Goal: Task Accomplishment & Management: Complete application form

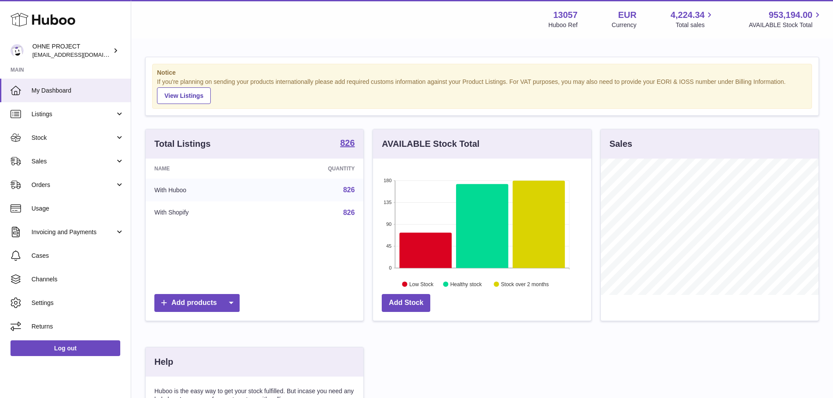
scroll to position [136, 218]
click at [59, 163] on span "Sales" at bounding box center [72, 161] width 83 height 8
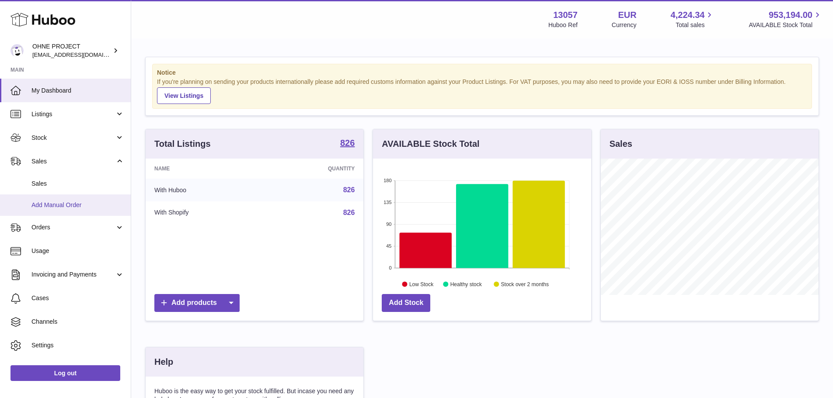
click at [73, 206] on span "Add Manual Order" at bounding box center [77, 205] width 93 height 8
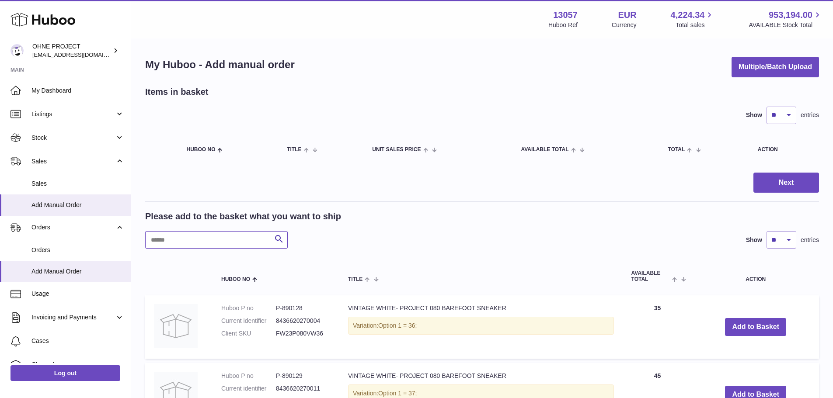
click at [236, 246] on input "text" at bounding box center [216, 239] width 142 height 17
type input "**********"
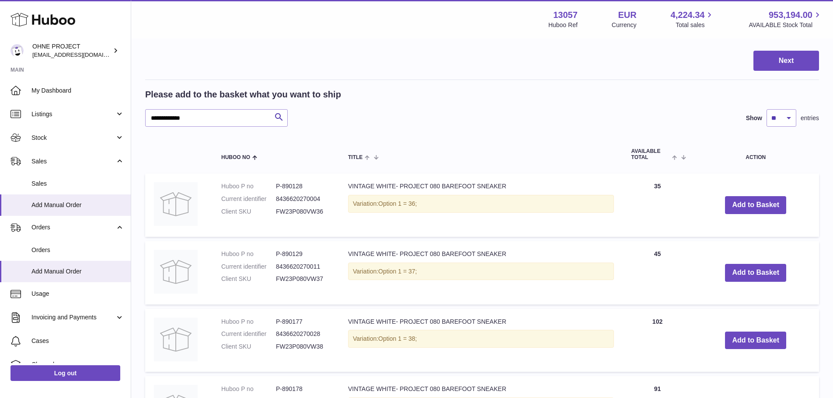
scroll to position [131, 0]
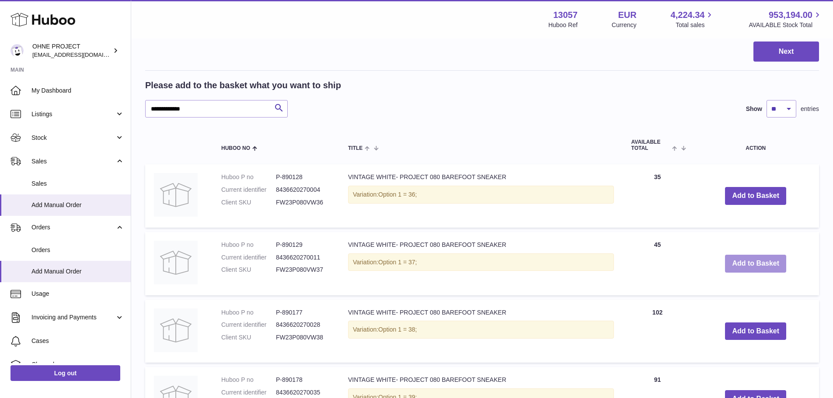
click at [726, 262] on button "Add to Basket" at bounding box center [755, 264] width 61 height 18
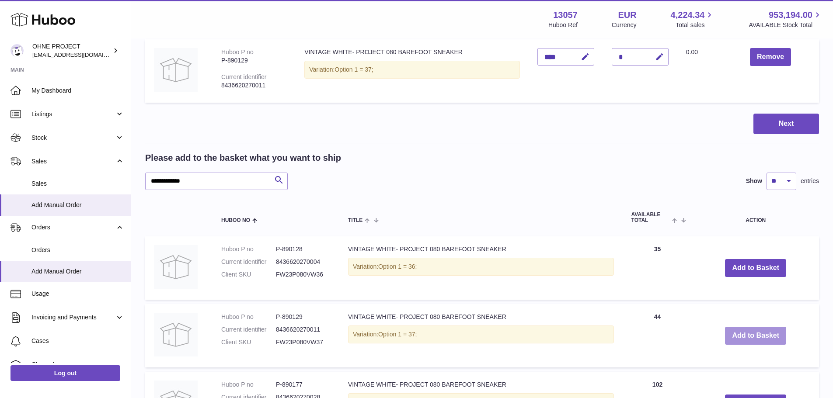
click at [736, 333] on button "Add to Basket" at bounding box center [755, 336] width 61 height 18
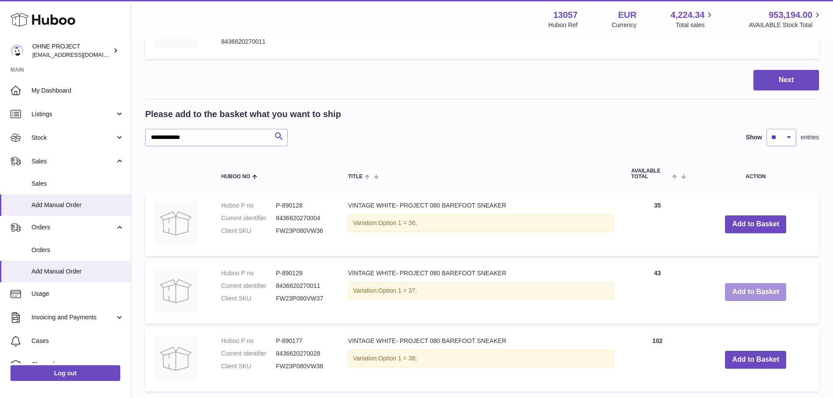
scroll to position [219, 0]
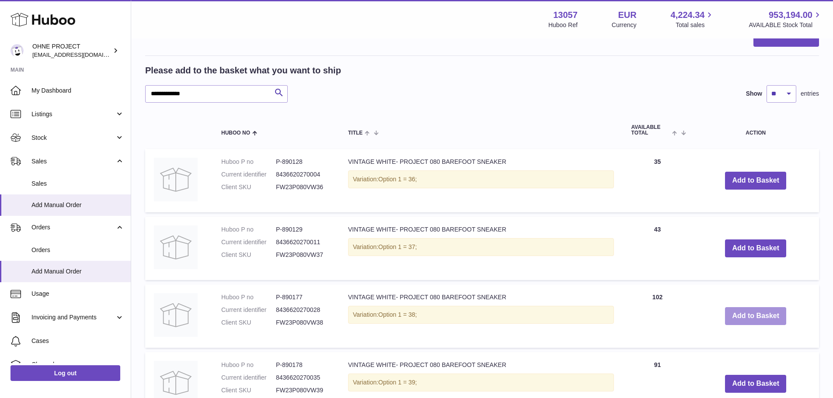
click at [743, 319] on button "Add to Basket" at bounding box center [755, 316] width 61 height 18
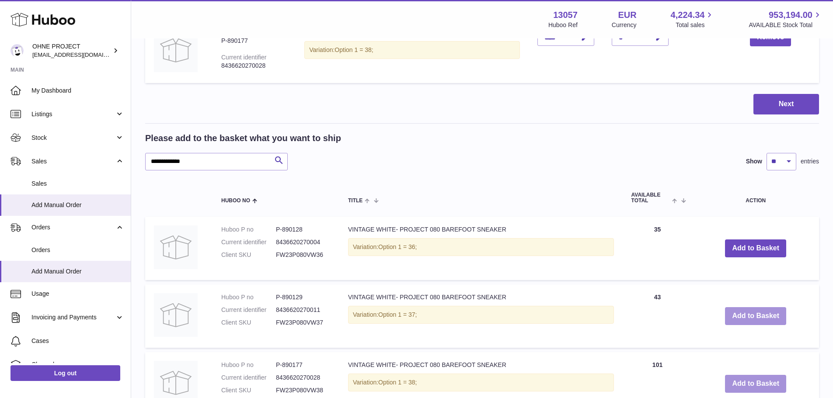
click at [743, 319] on button "Add to Basket" at bounding box center [755, 316] width 61 height 18
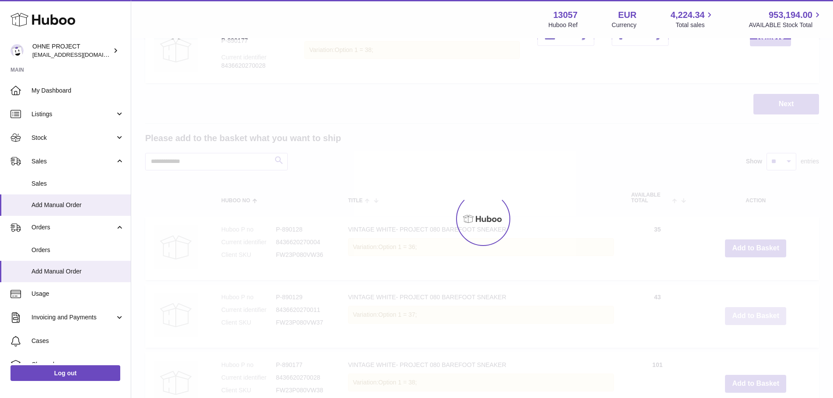
type input "*"
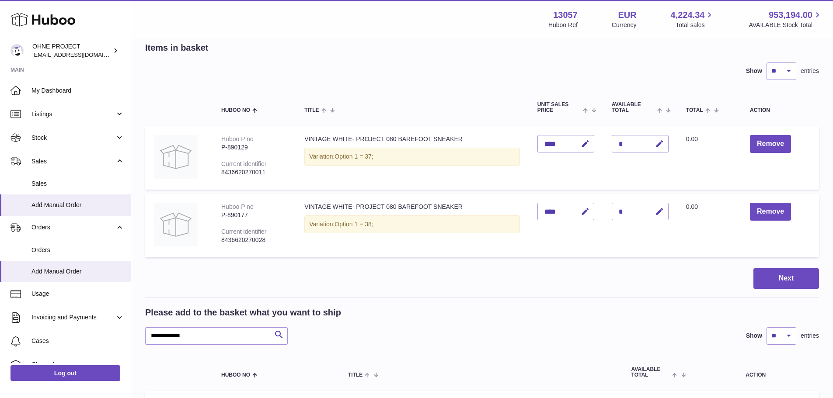
scroll to position [44, 0]
click at [660, 145] on icon "button" at bounding box center [659, 144] width 9 height 9
type input "*"
click at [650, 137] on button "submit" at bounding box center [658, 144] width 17 height 14
drag, startPoint x: 589, startPoint y: 232, endPoint x: 601, endPoint y: 232, distance: 11.4
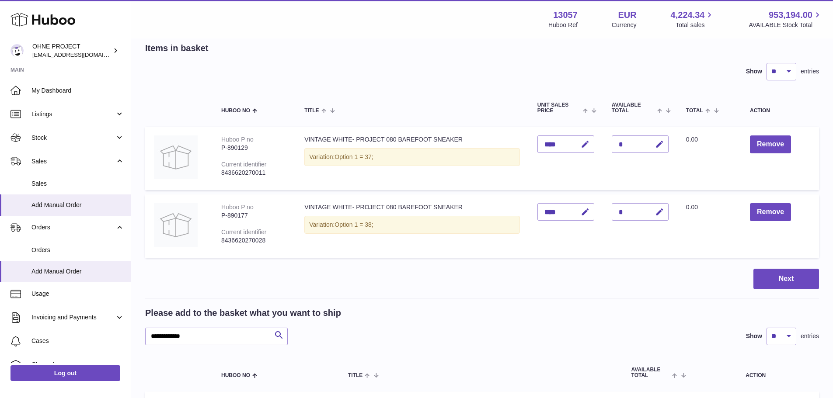
click at [594, 232] on td "Unit Sales Price ****" at bounding box center [565, 225] width 74 height 63
click at [660, 214] on icon "button" at bounding box center [659, 212] width 9 height 9
type input "*"
click at [650, 205] on button "submit" at bounding box center [658, 212] width 17 height 14
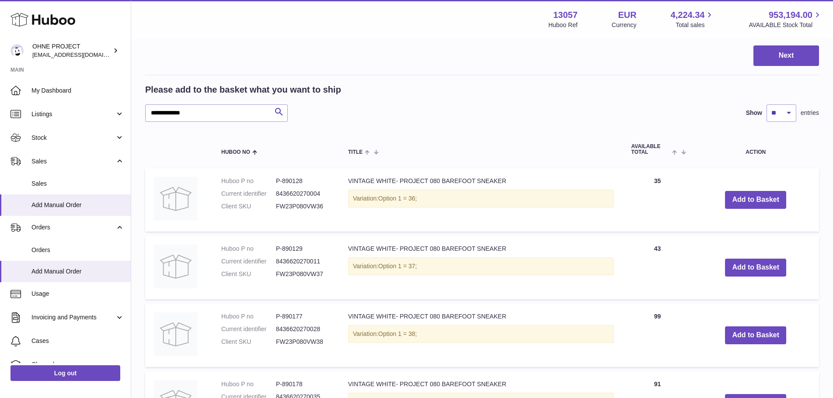
scroll to position [306, 0]
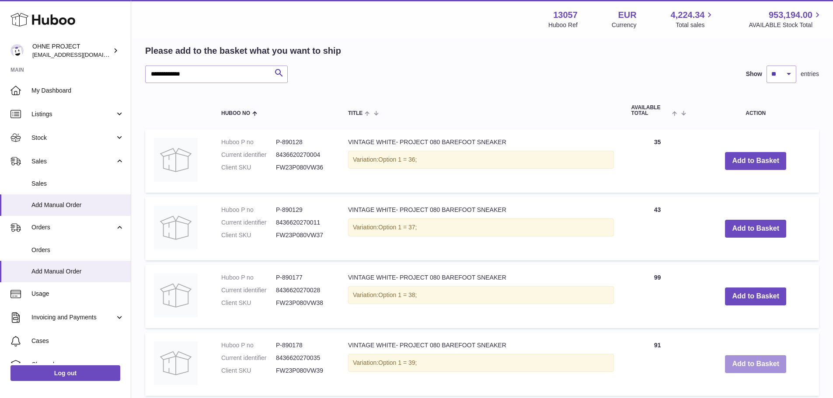
click at [745, 358] on button "Add to Basket" at bounding box center [755, 364] width 61 height 18
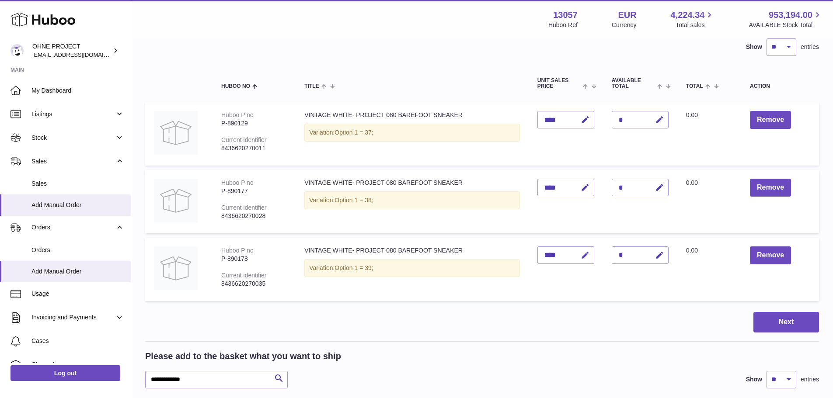
scroll to position [68, 0]
click at [660, 253] on icon "button" at bounding box center [659, 255] width 9 height 9
type input "*"
click at [650, 249] on button "submit" at bounding box center [658, 256] width 17 height 14
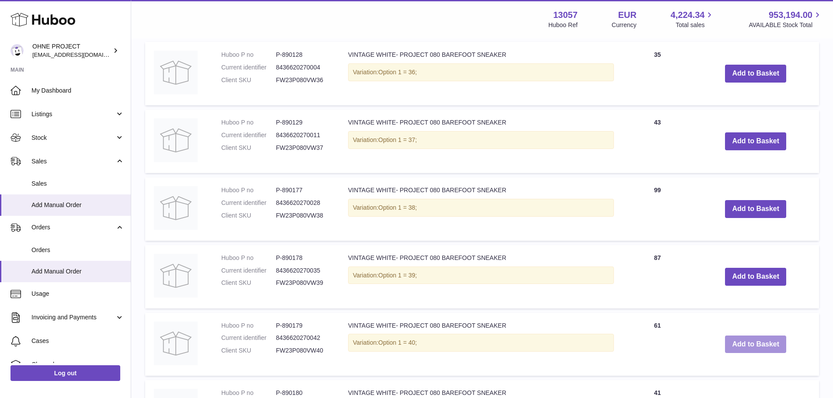
click at [747, 348] on button "Add to Basket" at bounding box center [755, 345] width 61 height 18
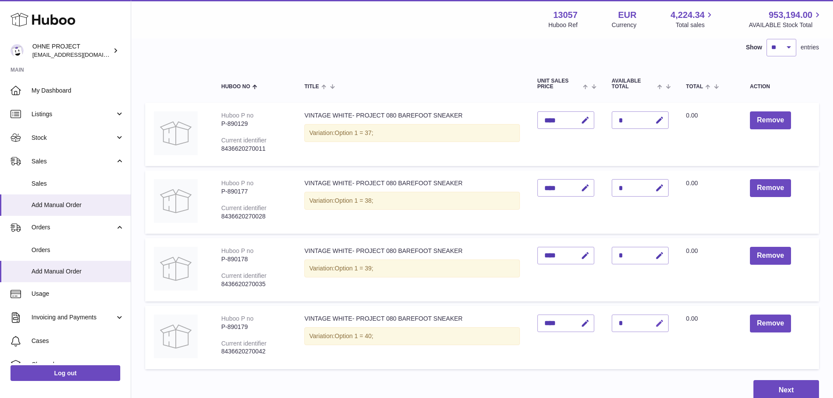
click at [660, 320] on icon "button" at bounding box center [659, 323] width 9 height 9
type input "**"
click at [650, 316] on button "submit" at bounding box center [658, 323] width 17 height 14
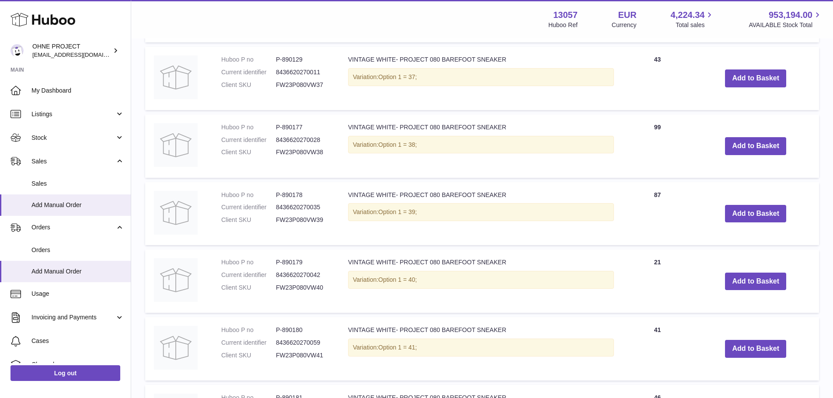
scroll to position [592, 0]
click at [743, 345] on button "Add to Basket" at bounding box center [755, 349] width 61 height 18
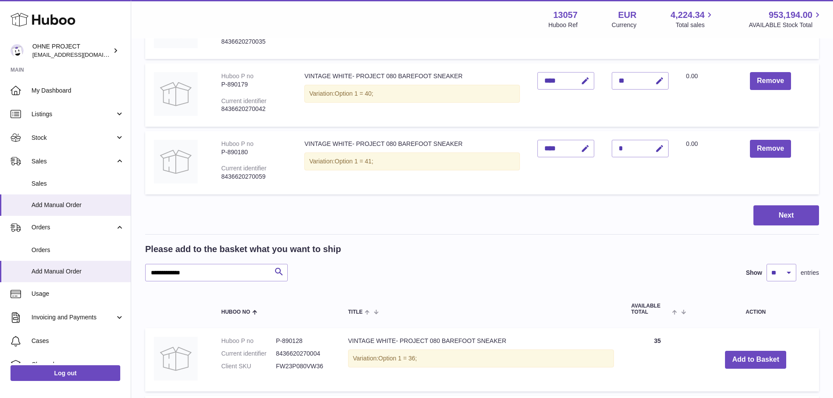
scroll to position [267, 0]
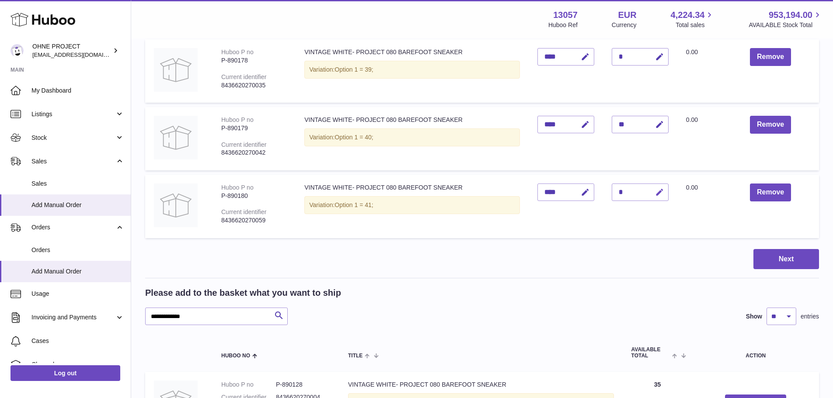
click at [655, 191] on icon "button" at bounding box center [659, 192] width 9 height 9
type input "*"
click at [650, 185] on button "submit" at bounding box center [658, 192] width 17 height 14
click at [491, 278] on hr at bounding box center [482, 278] width 674 height 0
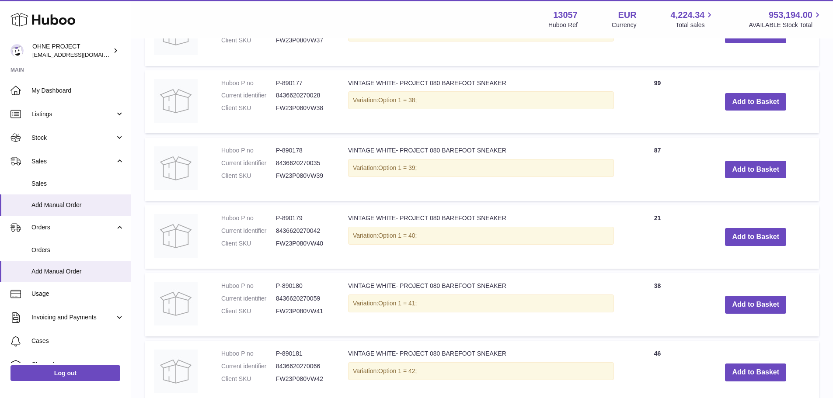
scroll to position [747, 0]
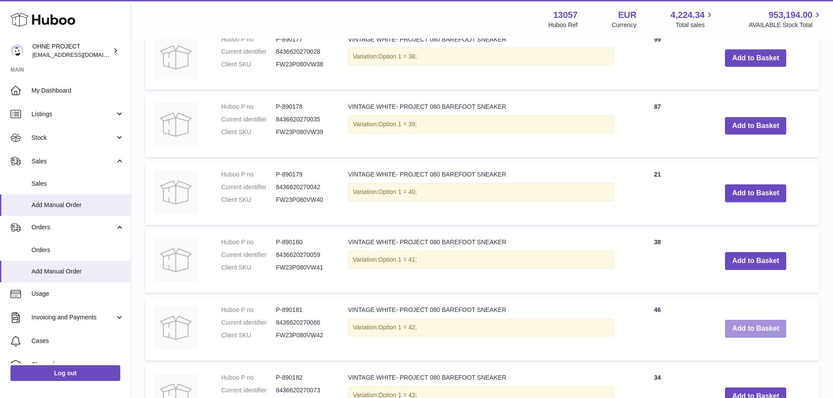
click at [734, 326] on button "Add to Basket" at bounding box center [755, 329] width 61 height 18
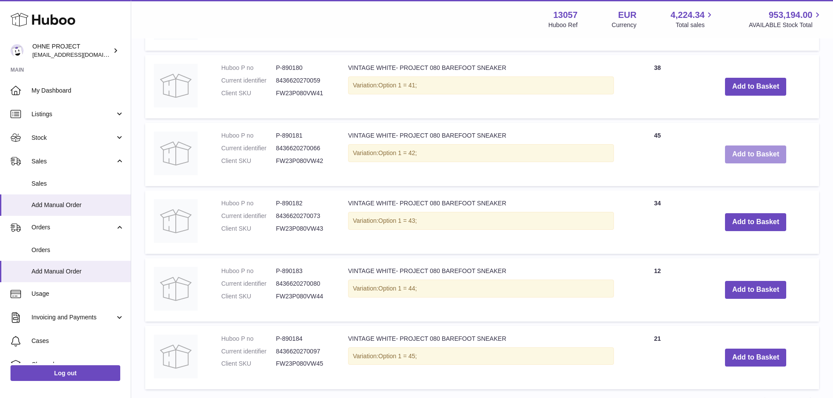
scroll to position [990, 0]
click at [738, 223] on button "Add to Basket" at bounding box center [755, 222] width 61 height 18
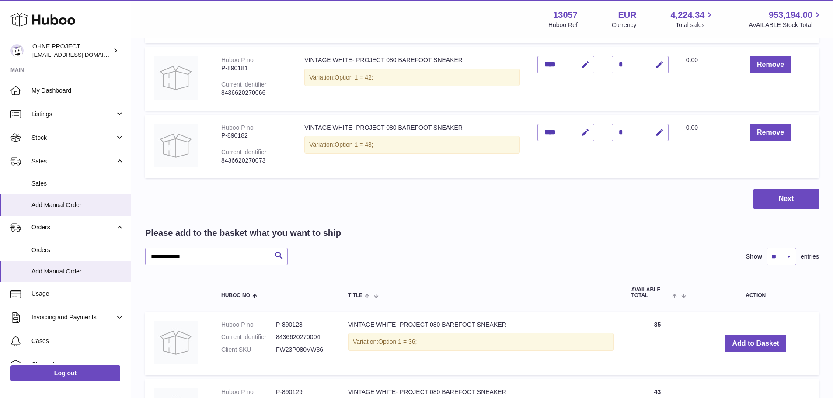
scroll to position [533, 0]
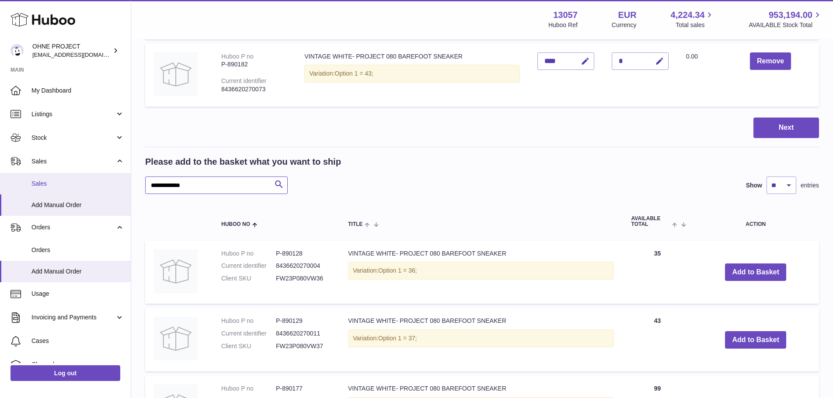
drag, startPoint x: 199, startPoint y: 189, endPoint x: 119, endPoint y: 190, distance: 80.4
click at [119, 190] on div "Huboo OHNE PROJECT internalAdmin-13057@internal.huboo.com Main My Dashboard Lis…" at bounding box center [416, 248] width 833 height 1563
type input "*********"
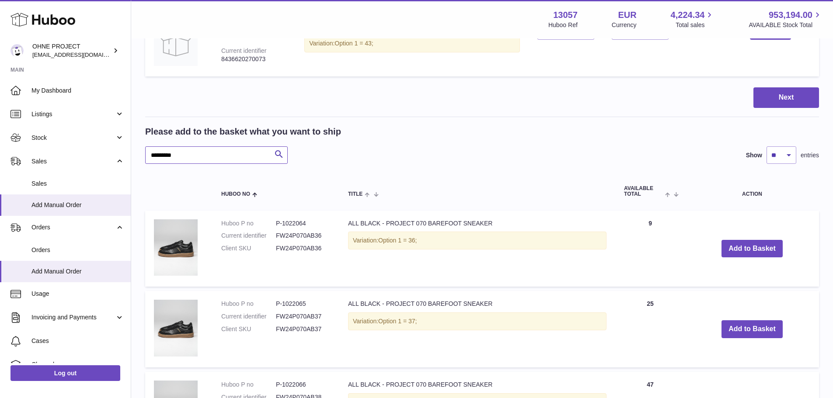
scroll to position [577, 0]
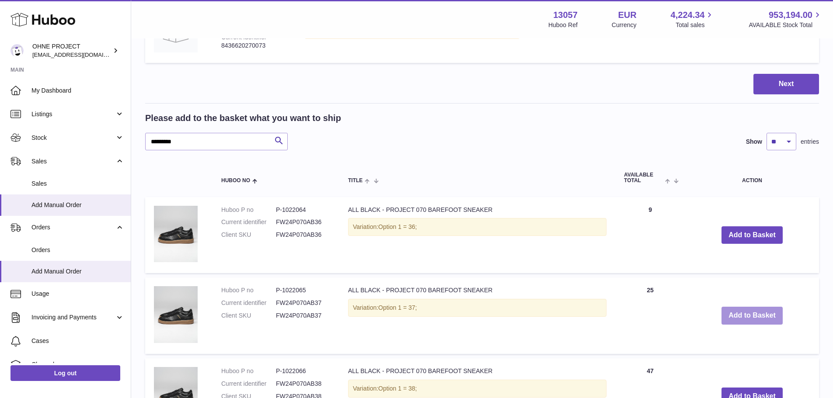
click at [736, 316] on button "Add to Basket" at bounding box center [751, 316] width 61 height 18
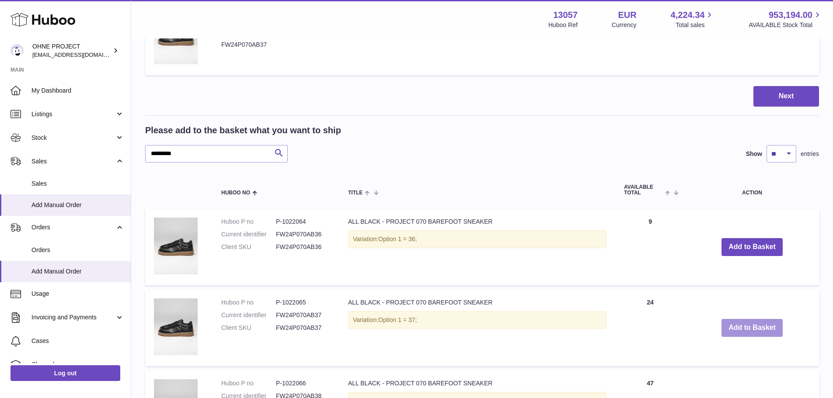
scroll to position [664, 0]
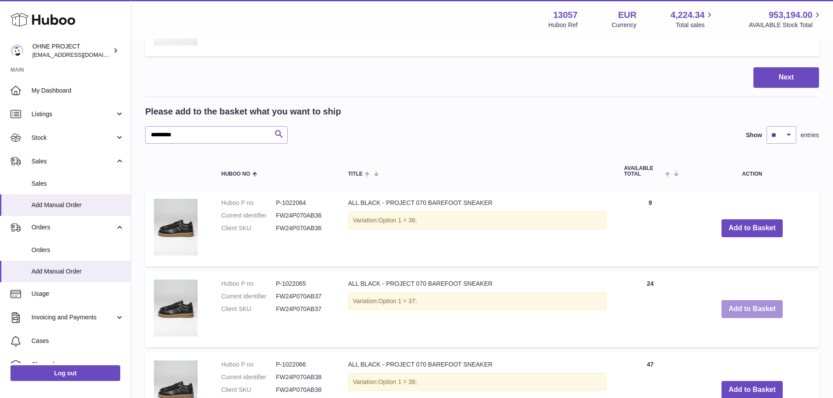
click at [734, 312] on button "Add to Basket" at bounding box center [751, 309] width 61 height 18
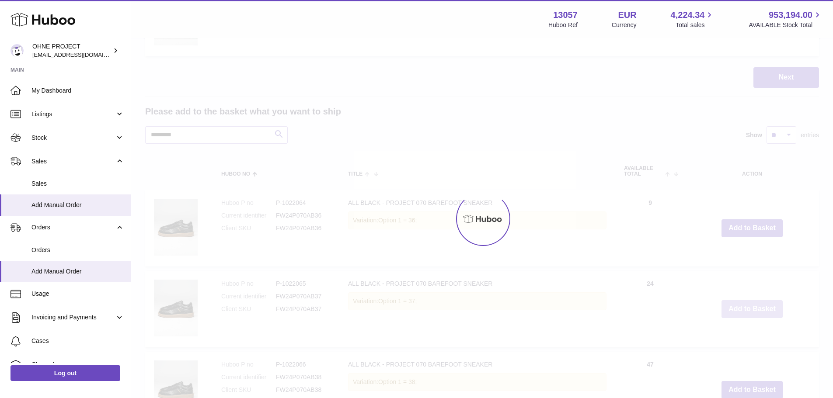
type input "*"
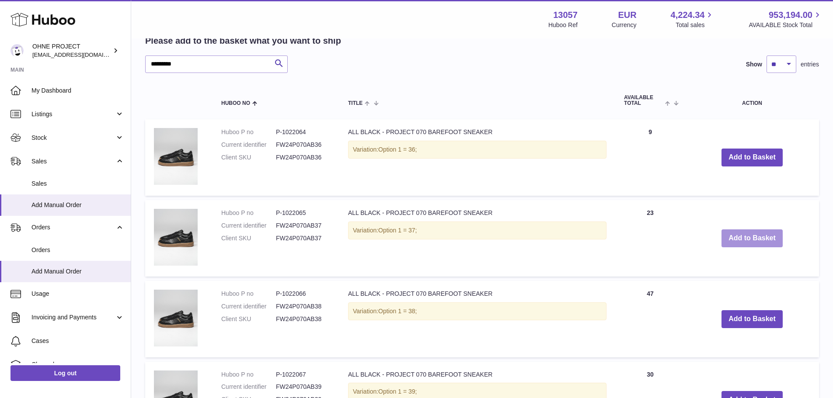
scroll to position [752, 0]
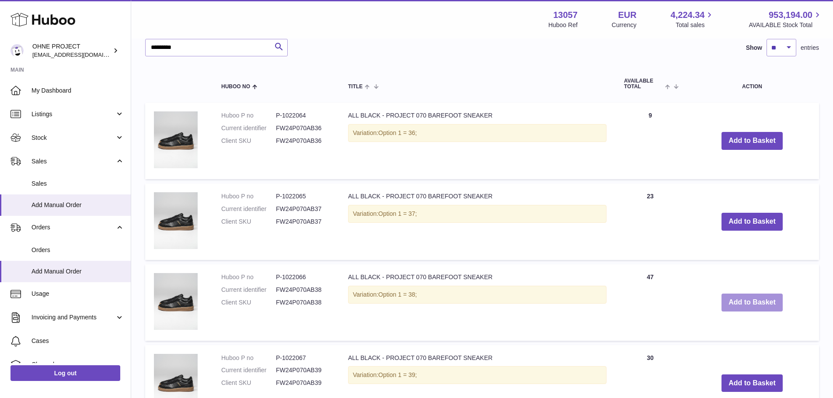
click at [734, 299] on button "Add to Basket" at bounding box center [751, 303] width 61 height 18
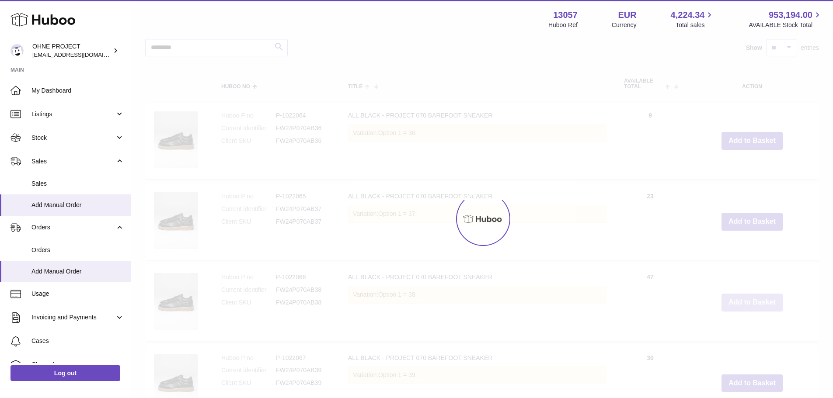
scroll to position [833, 0]
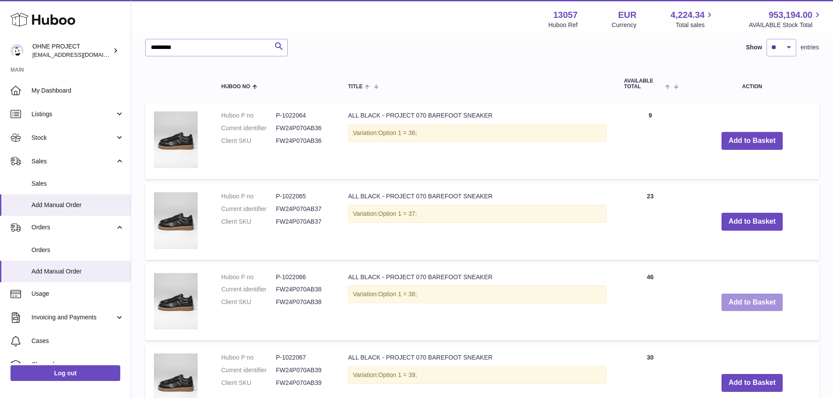
click at [734, 302] on button "Add to Basket" at bounding box center [751, 303] width 61 height 18
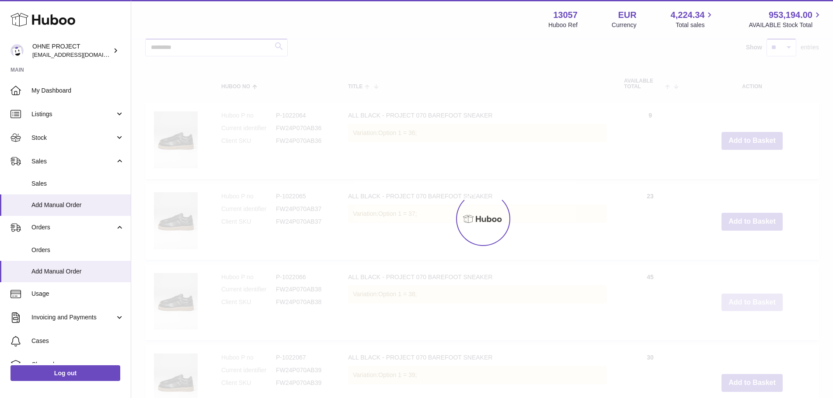
type input "*"
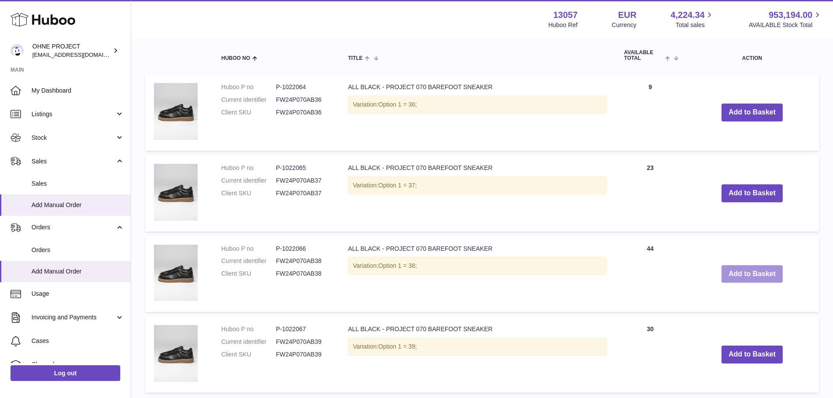
scroll to position [876, 0]
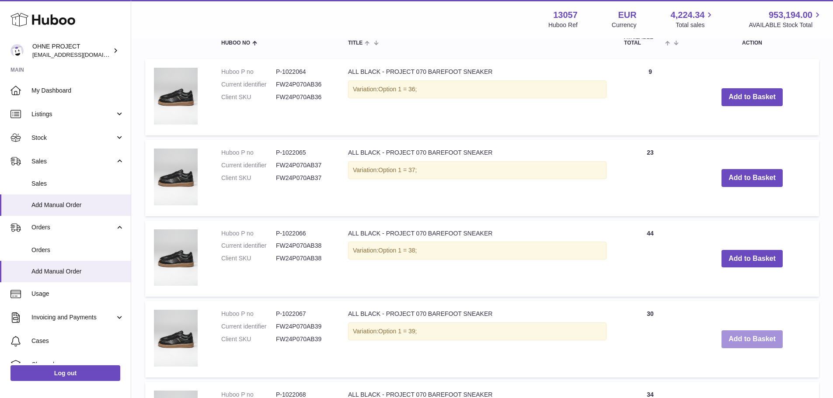
click at [743, 337] on button "Add to Basket" at bounding box center [751, 339] width 61 height 18
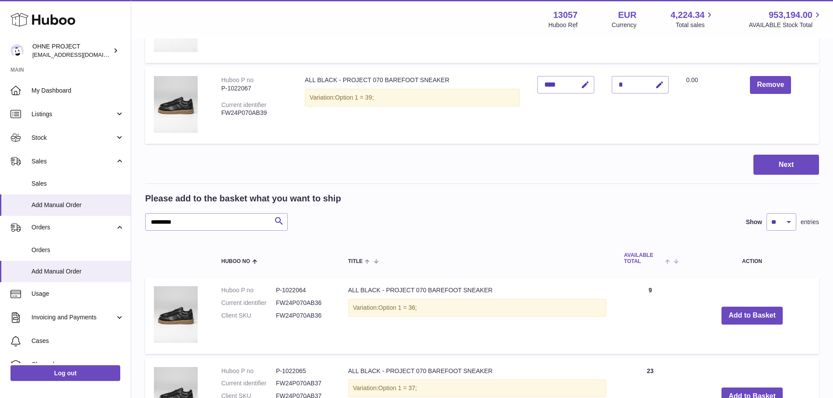
scroll to position [651, 0]
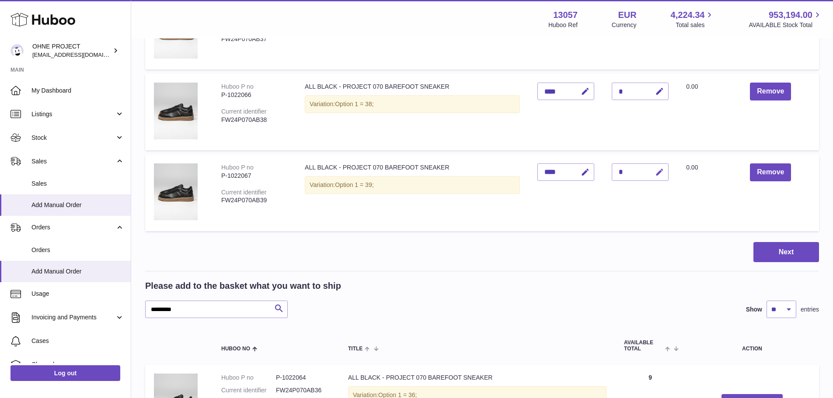
click at [658, 174] on icon "button" at bounding box center [659, 172] width 9 height 9
type input "*"
click at [650, 165] on button "submit" at bounding box center [658, 172] width 17 height 14
click at [656, 168] on icon "button" at bounding box center [659, 172] width 9 height 9
type input "*"
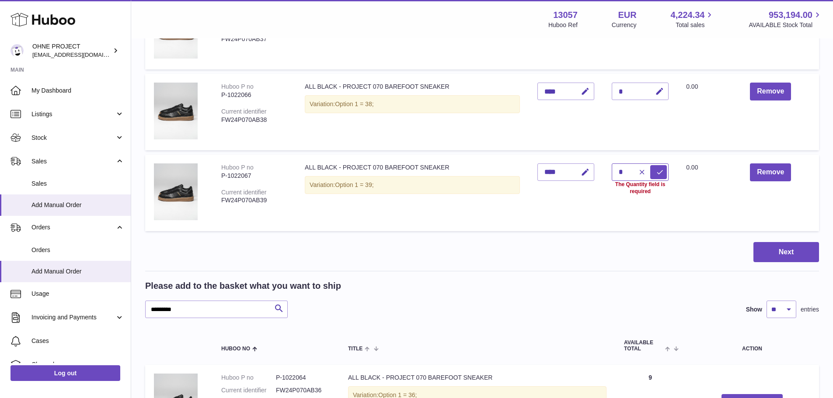
click at [650, 165] on button "submit" at bounding box center [658, 172] width 17 height 14
click at [537, 281] on div "Please add to the basket what you want to ship" at bounding box center [482, 286] width 674 height 12
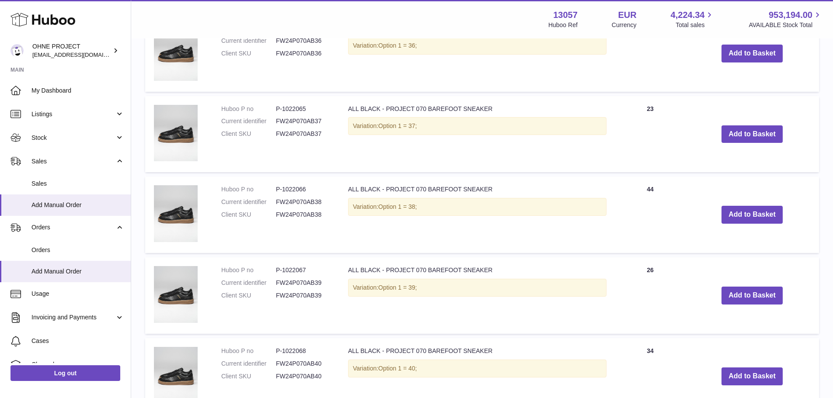
scroll to position [1045, 0]
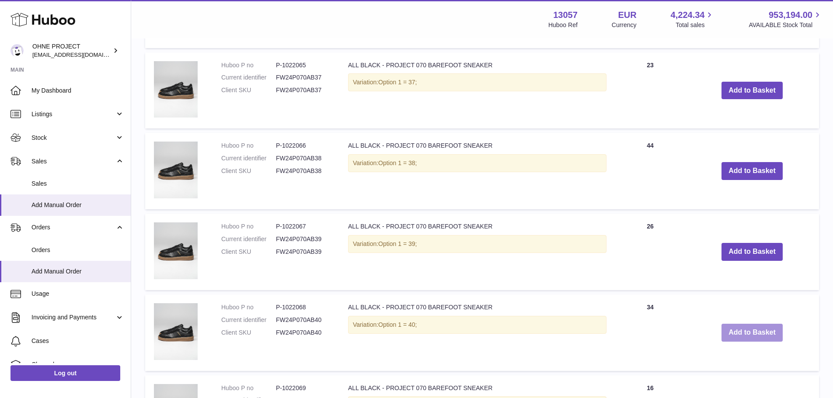
click at [724, 326] on button "Add to Basket" at bounding box center [751, 333] width 61 height 18
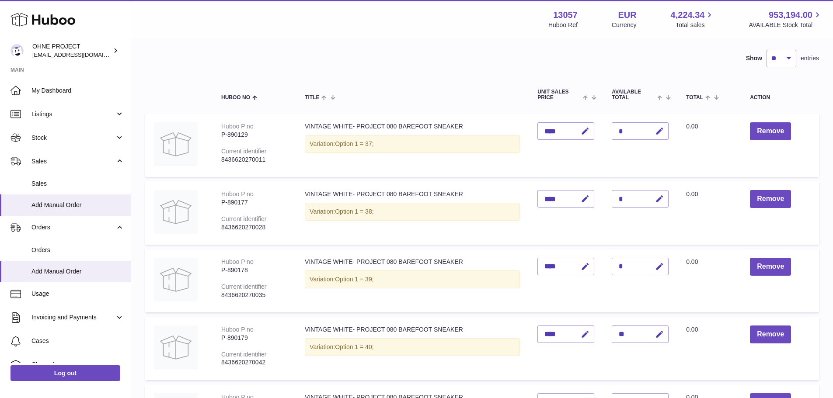
scroll to position [0, 0]
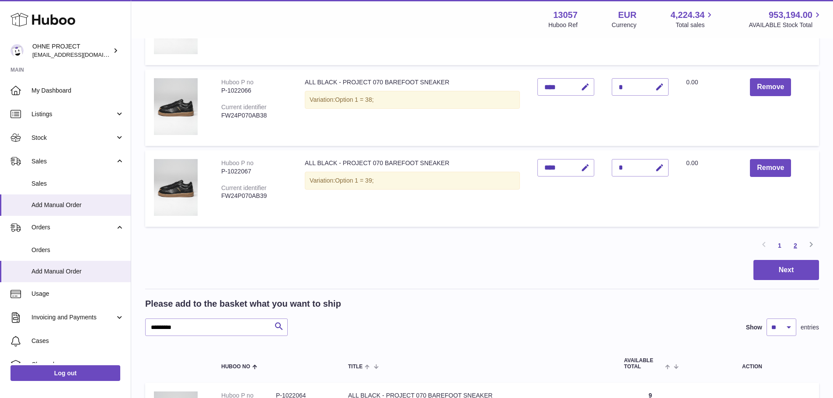
click at [796, 247] on link "2" at bounding box center [795, 246] width 16 height 16
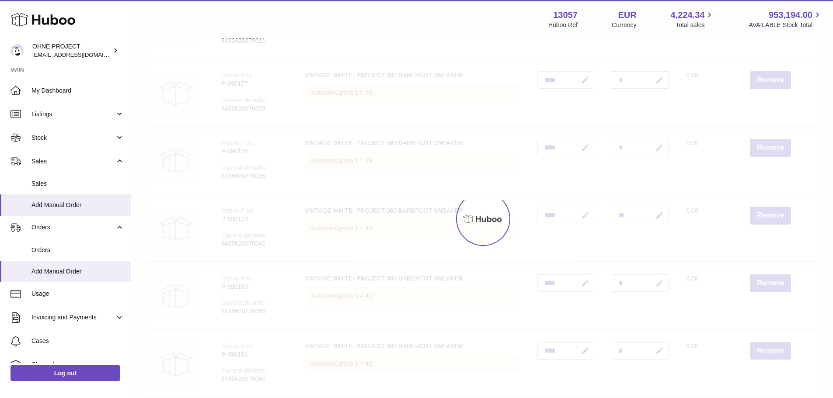
scroll to position [39, 0]
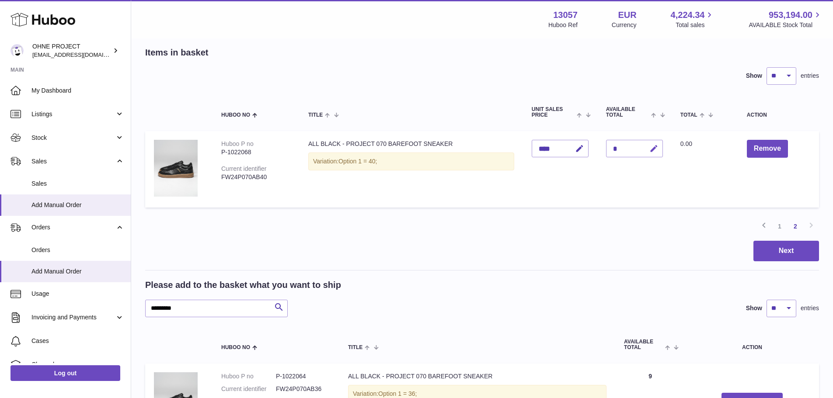
click at [651, 149] on icon "button" at bounding box center [653, 148] width 9 height 9
type input "*"
click at [644, 142] on button "submit" at bounding box center [652, 149] width 17 height 14
click at [506, 192] on td "ALL BLACK - PROJECT 070 BAREFOOT SNEAKER Variation: Option 1 = 40;" at bounding box center [410, 169] width 223 height 76
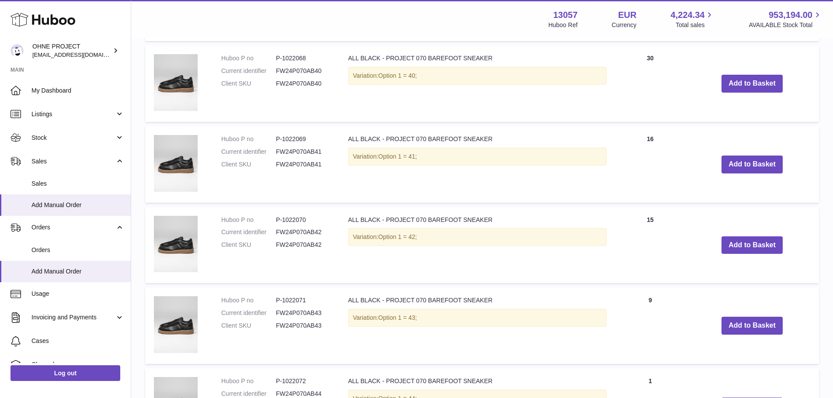
scroll to position [739, 0]
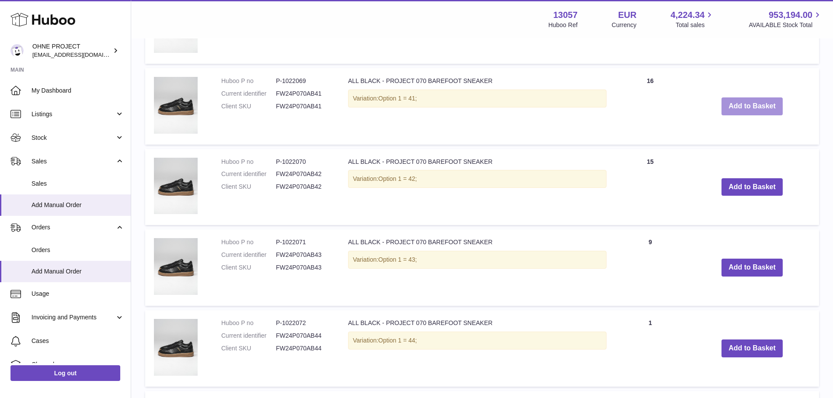
click at [725, 105] on button "Add to Basket" at bounding box center [751, 106] width 61 height 18
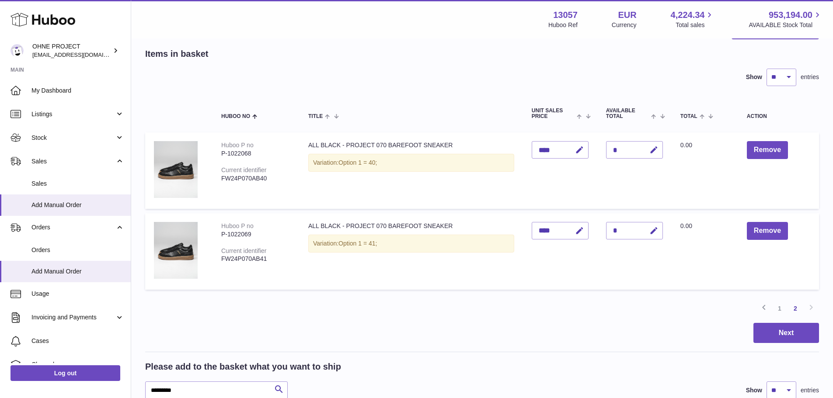
scroll to position [0, 0]
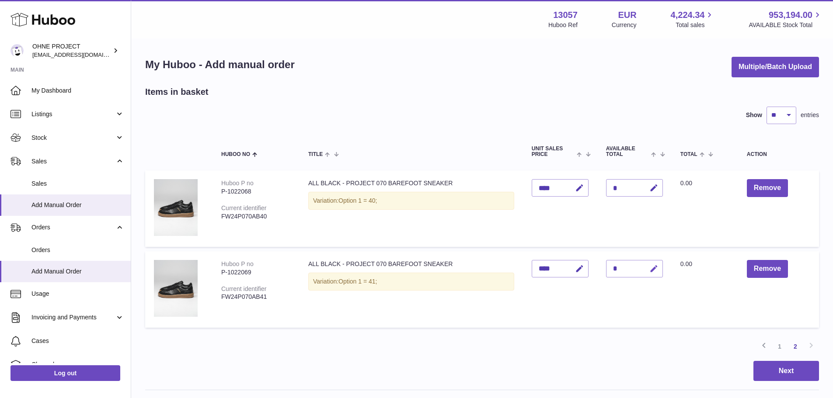
click at [649, 267] on icon "button" at bounding box center [653, 268] width 9 height 9
type input "*"
click at [644, 262] on button "submit" at bounding box center [652, 269] width 17 height 14
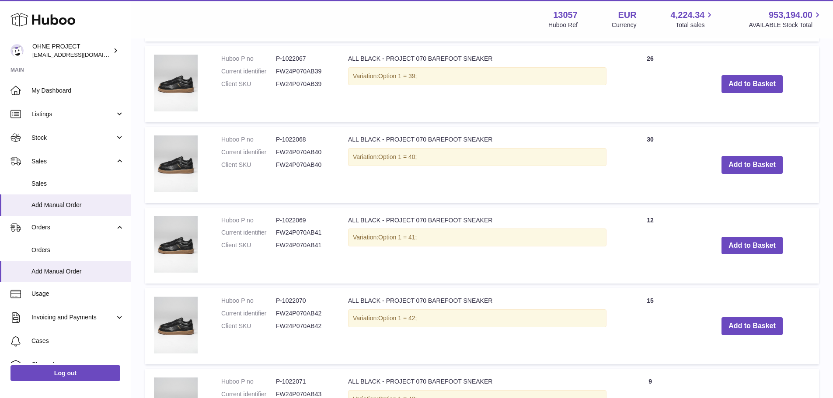
scroll to position [699, 0]
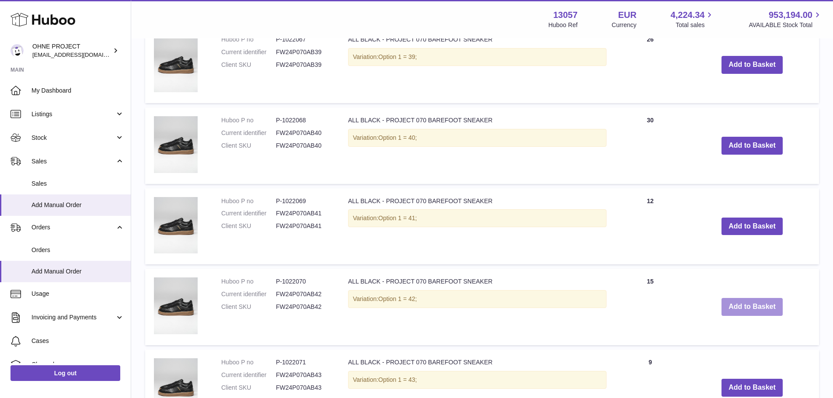
click at [732, 308] on button "Add to Basket" at bounding box center [751, 307] width 61 height 18
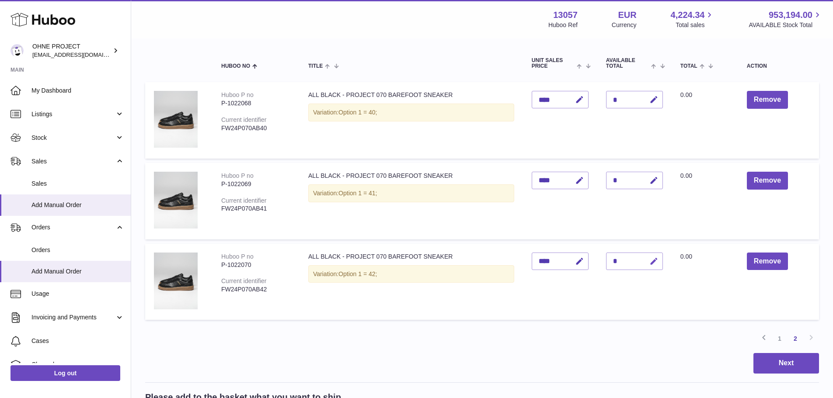
scroll to position [81, 0]
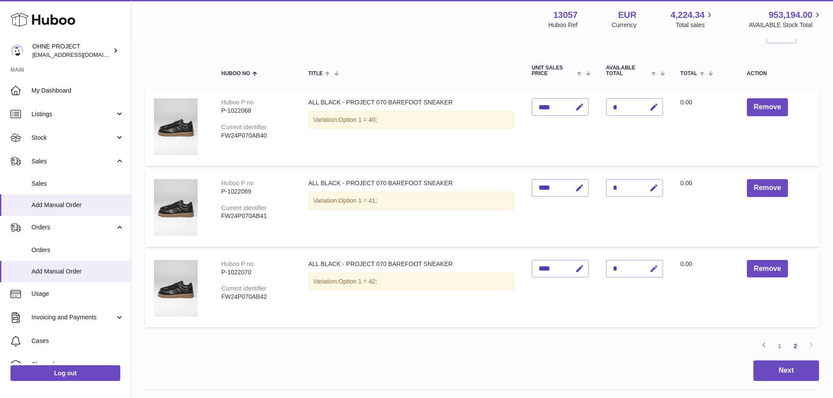
click at [651, 269] on icon "button" at bounding box center [653, 268] width 9 height 9
type input "*"
click at [644, 262] on button "submit" at bounding box center [652, 269] width 17 height 14
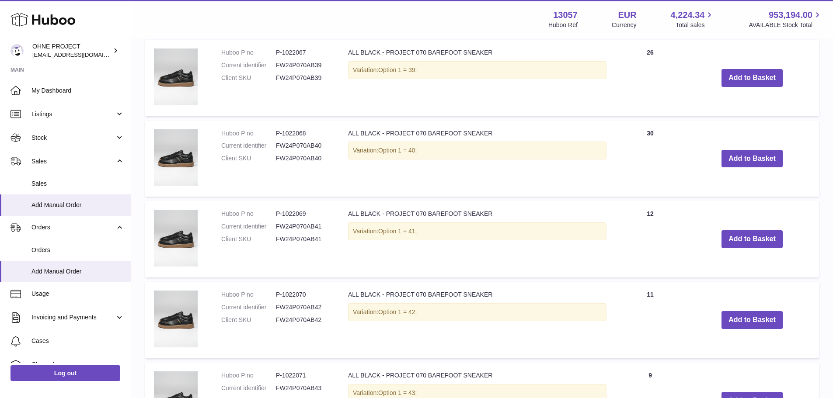
scroll to position [780, 0]
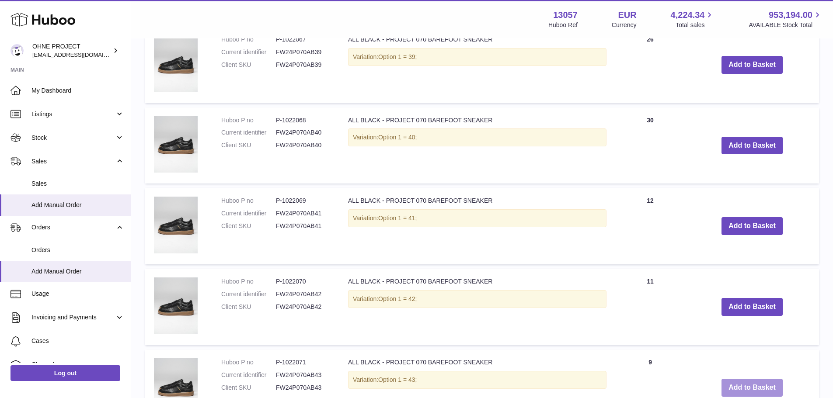
click at [756, 392] on button "Add to Basket" at bounding box center [751, 388] width 61 height 18
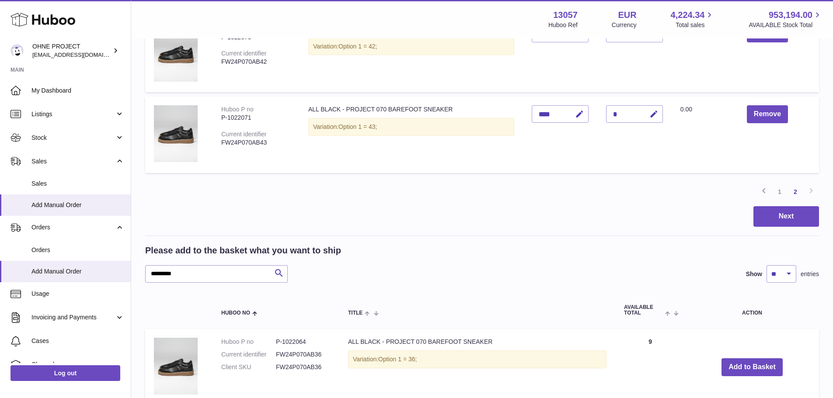
scroll to position [249, 0]
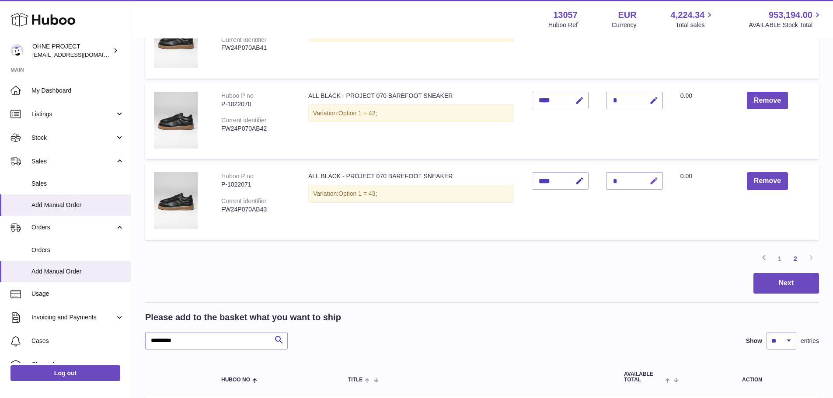
click at [653, 180] on icon "button" at bounding box center [653, 181] width 9 height 9
type input "*"
click at [644, 174] on button "submit" at bounding box center [652, 181] width 17 height 14
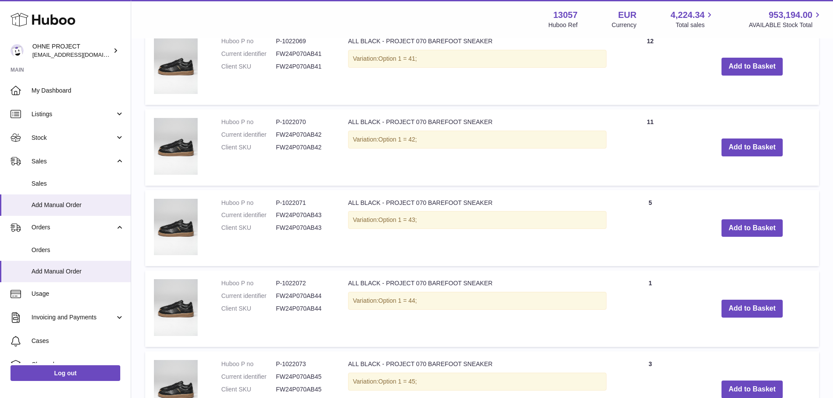
scroll to position [1036, 0]
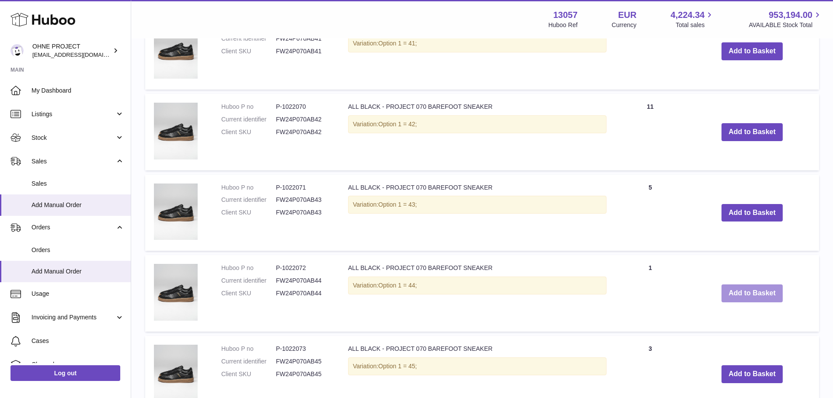
click at [736, 293] on button "Add to Basket" at bounding box center [751, 294] width 61 height 18
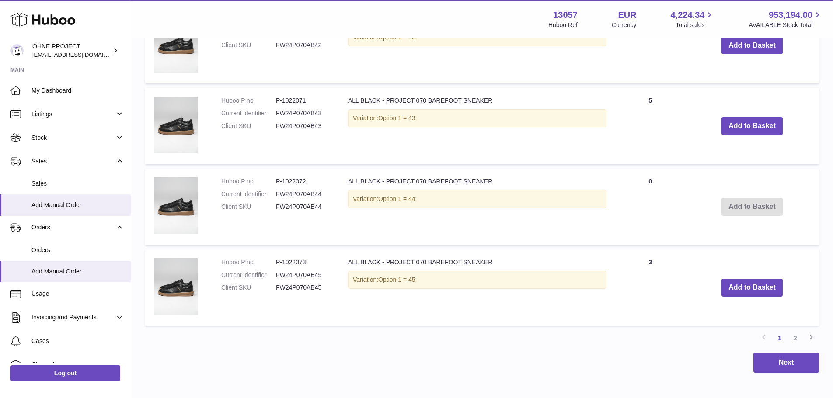
scroll to position [1204, 0]
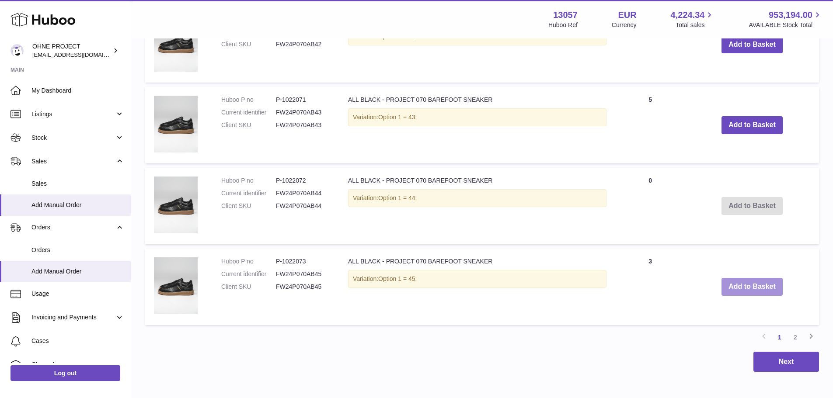
click at [738, 293] on button "Add to Basket" at bounding box center [751, 287] width 61 height 18
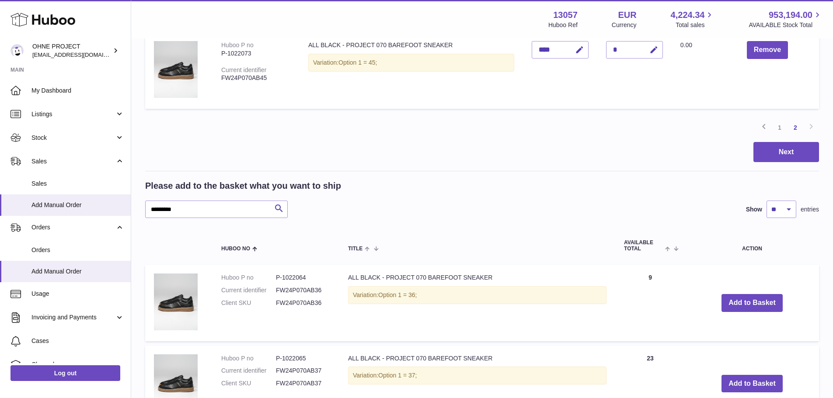
scroll to position [411, 0]
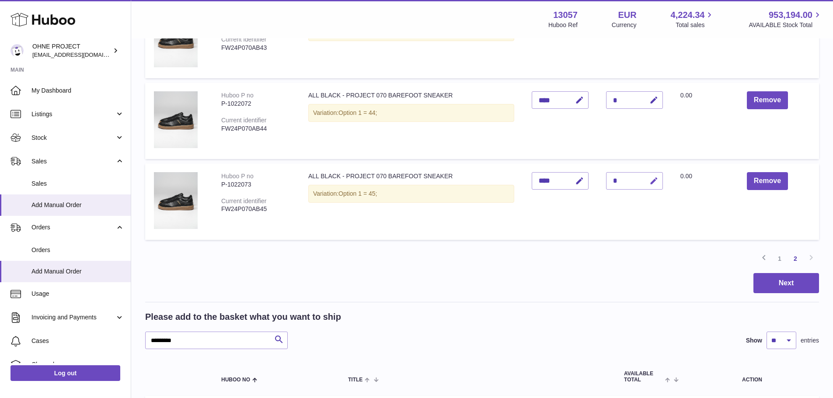
click at [652, 184] on icon "button" at bounding box center [653, 181] width 9 height 9
type input "*"
click at [644, 174] on button "submit" at bounding box center [652, 181] width 17 height 14
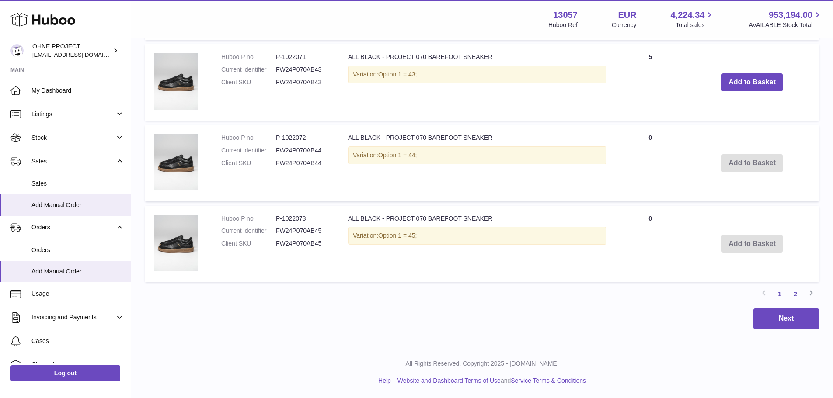
click at [790, 295] on link "2" at bounding box center [795, 294] width 16 height 16
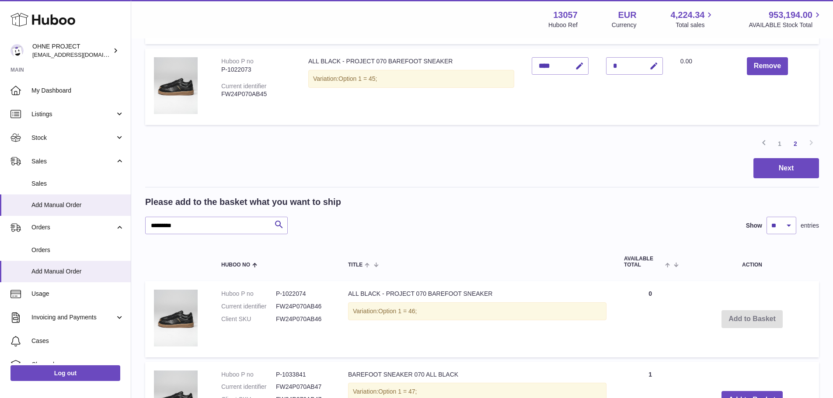
scroll to position [608, 0]
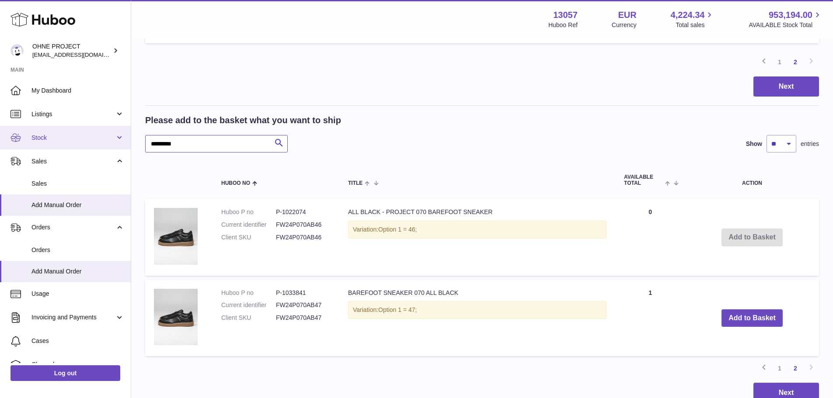
drag, startPoint x: 95, startPoint y: 142, endPoint x: 50, endPoint y: 143, distance: 45.0
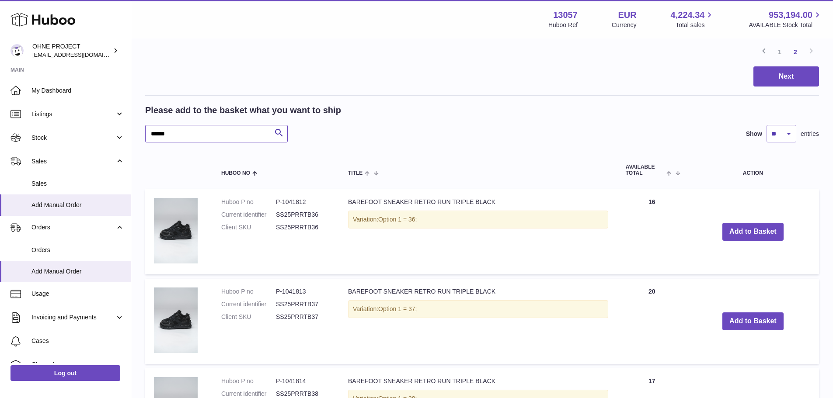
scroll to position [695, 0]
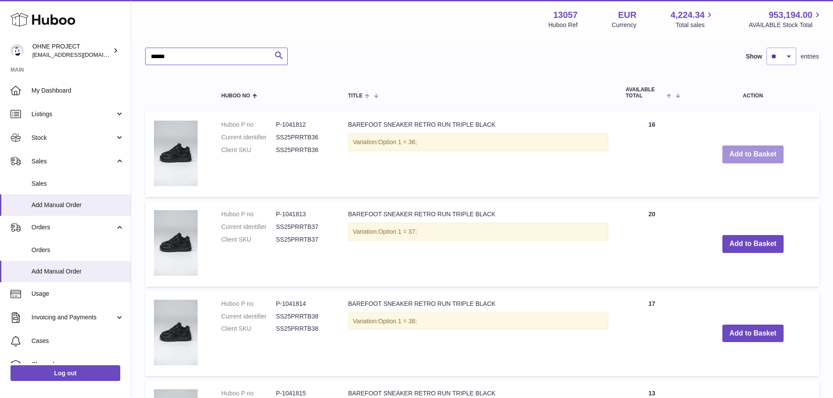
type input "******"
click at [727, 154] on button "Add to Basket" at bounding box center [752, 155] width 61 height 18
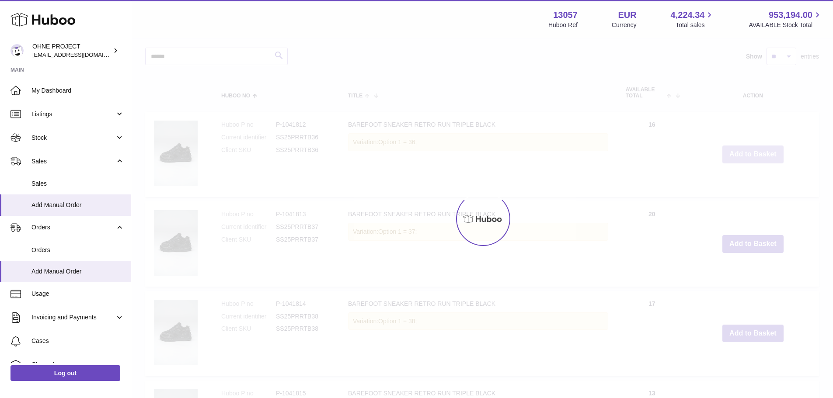
scroll to position [785, 0]
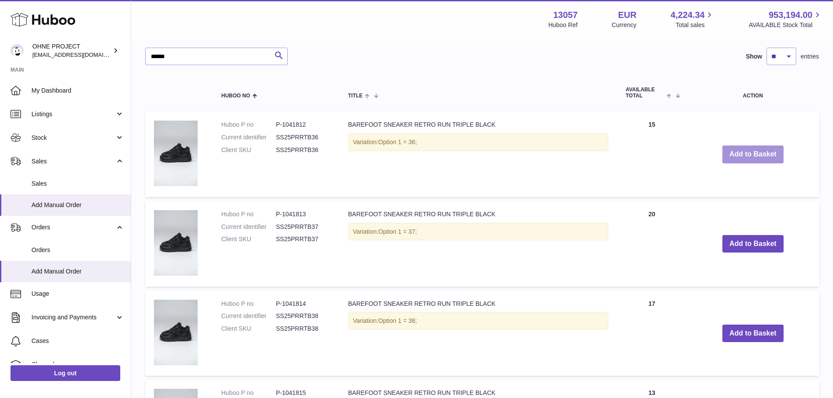
click at [727, 157] on button "Add to Basket" at bounding box center [752, 155] width 61 height 18
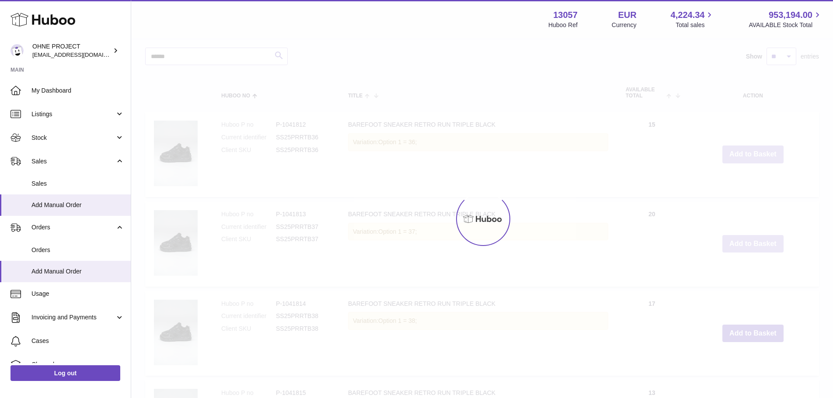
type input "*"
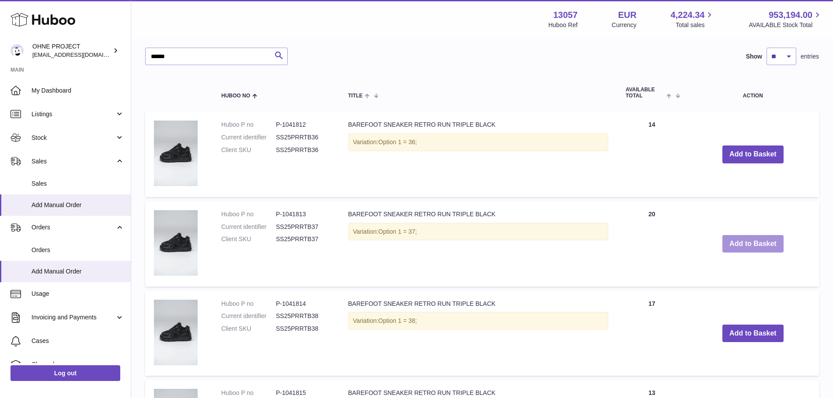
click at [737, 246] on button "Add to Basket" at bounding box center [752, 244] width 61 height 18
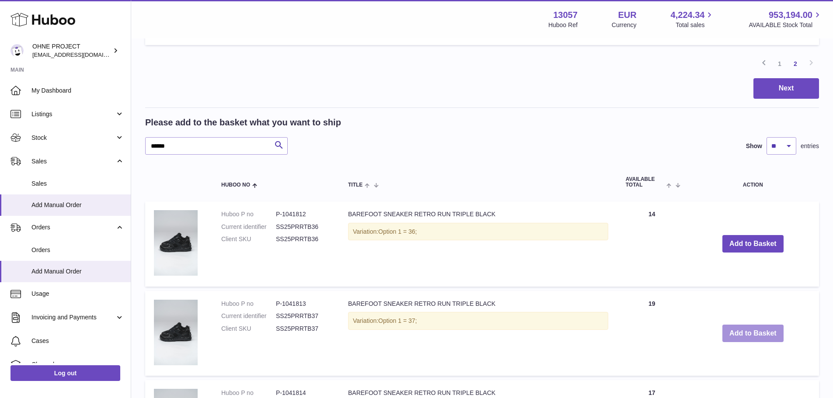
scroll to position [874, 0]
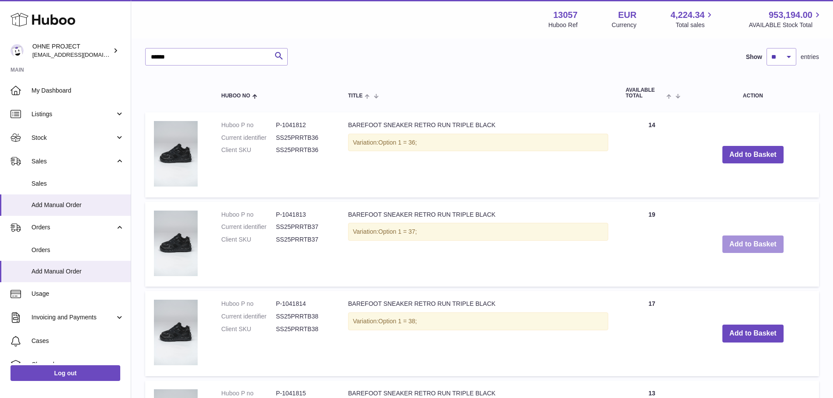
click at [737, 246] on button "Add to Basket" at bounding box center [752, 245] width 61 height 18
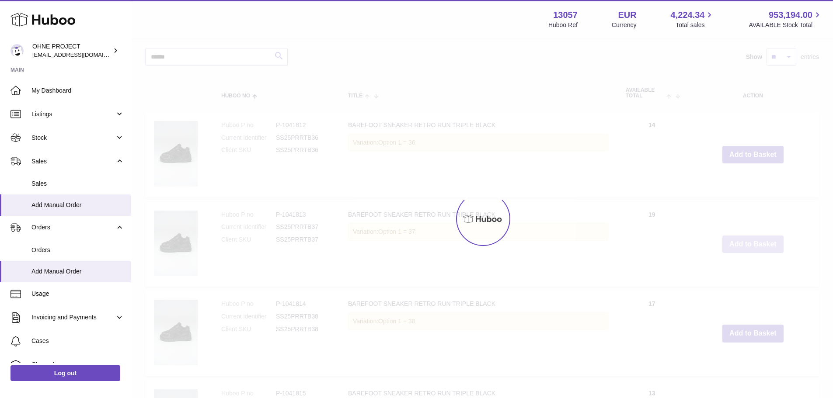
type input "*"
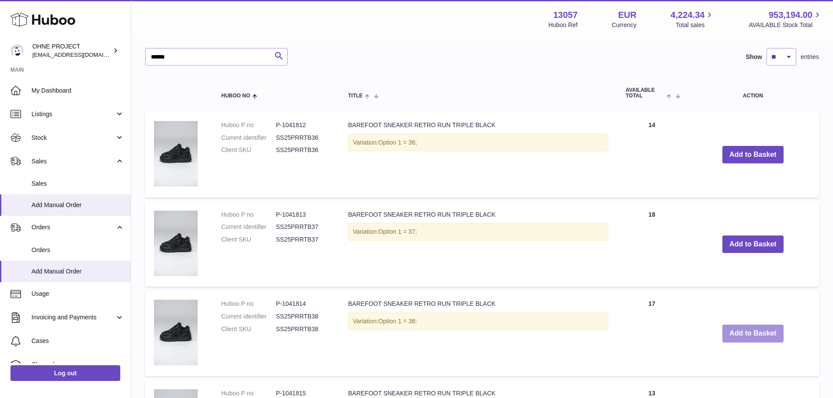
click at [743, 337] on button "Add to Basket" at bounding box center [752, 334] width 61 height 18
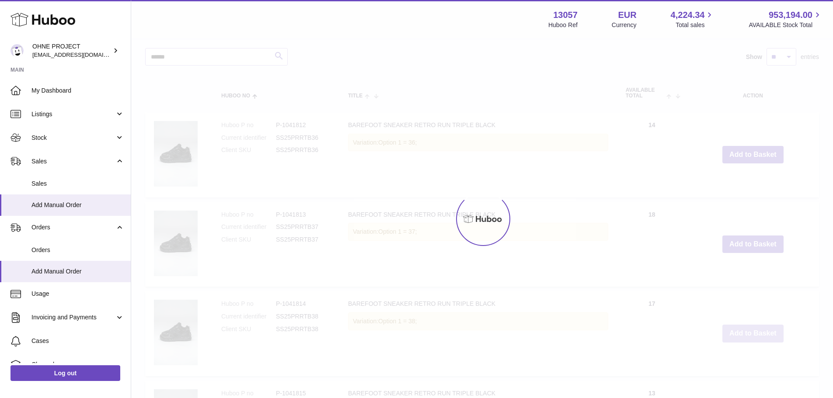
scroll to position [963, 0]
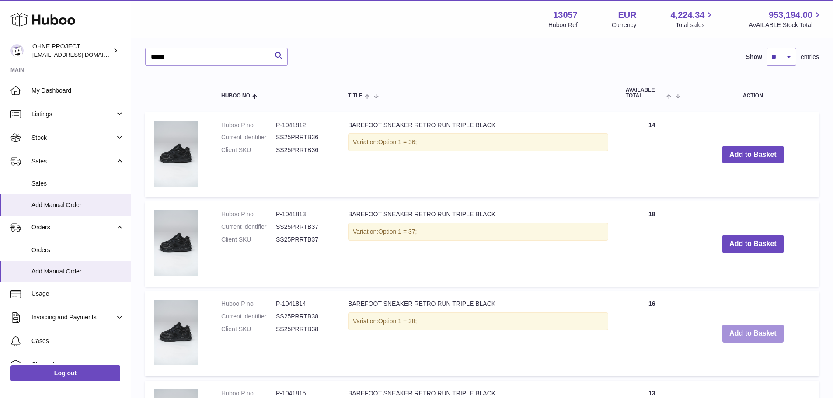
click at [743, 337] on button "Add to Basket" at bounding box center [752, 334] width 61 height 18
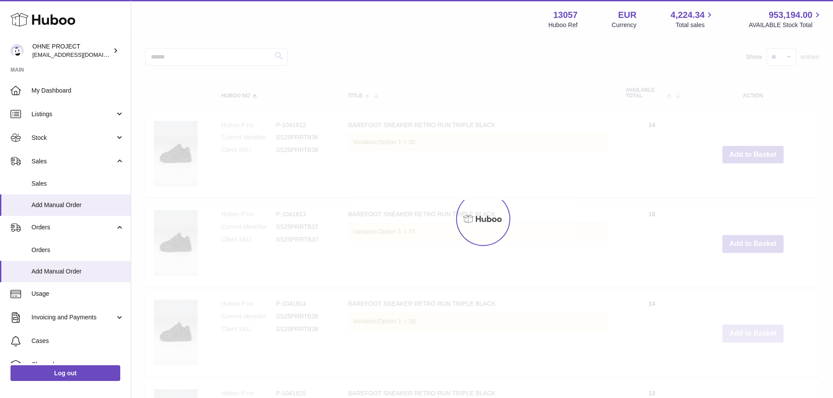
type input "*"
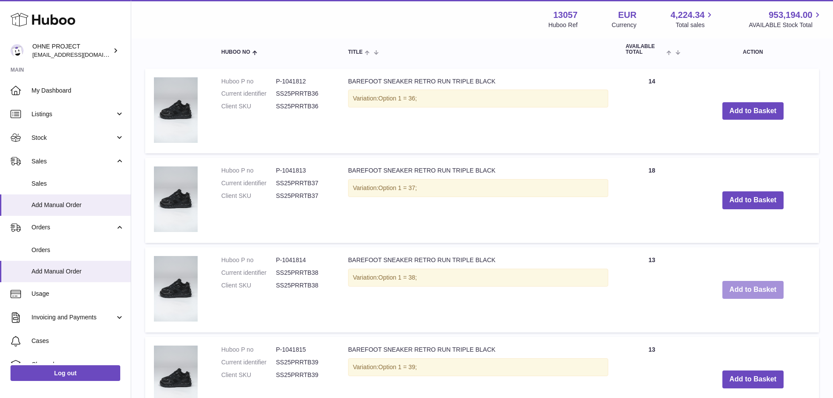
scroll to position [1051, 0]
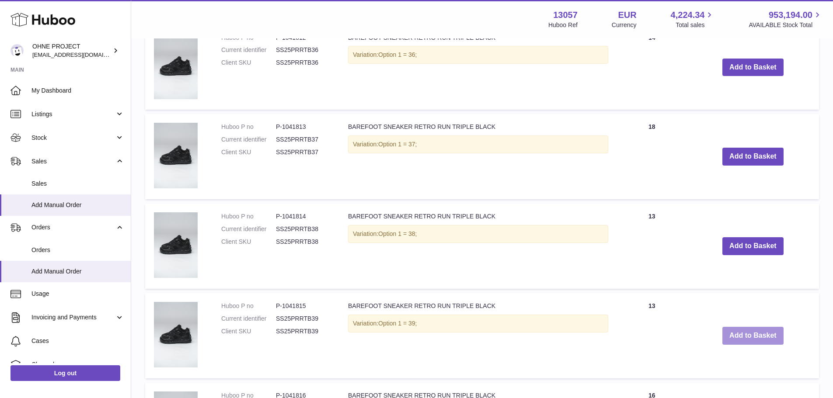
click at [724, 337] on button "Add to Basket" at bounding box center [752, 336] width 61 height 18
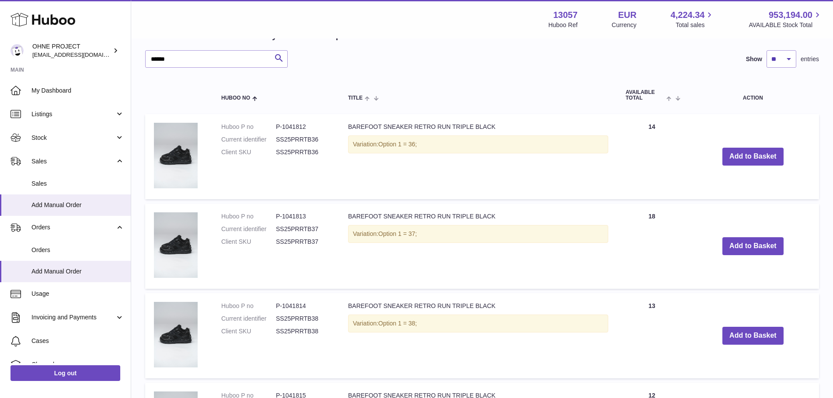
scroll to position [1140, 0]
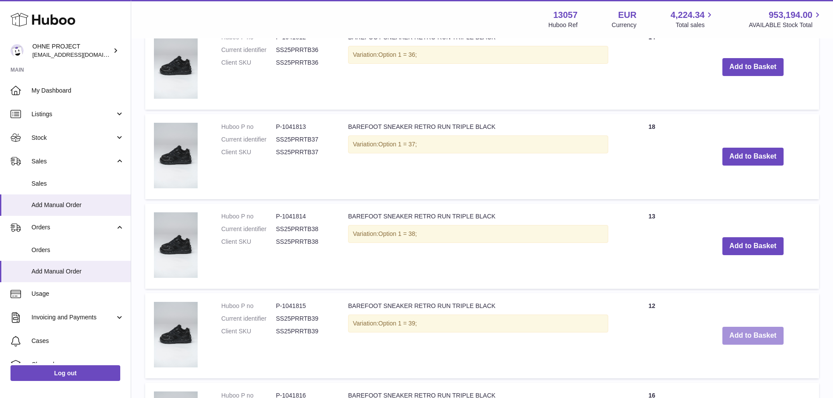
click at [724, 337] on button "Add to Basket" at bounding box center [752, 336] width 61 height 18
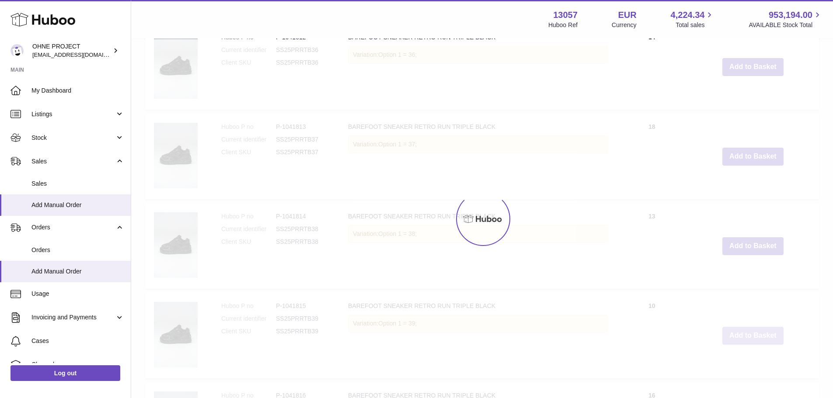
type input "*"
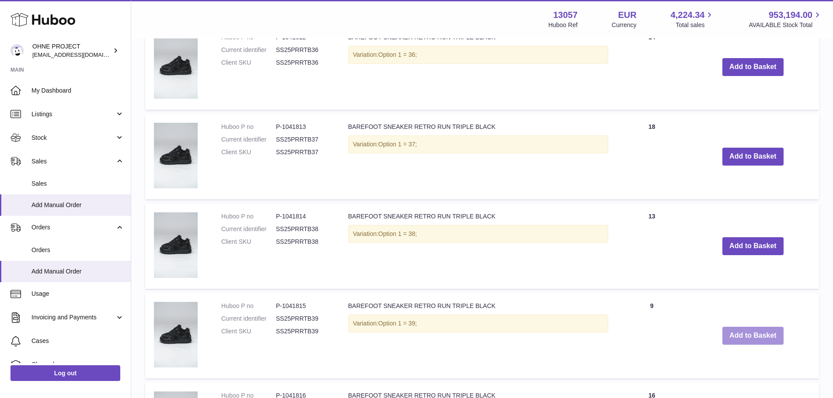
scroll to position [1228, 0]
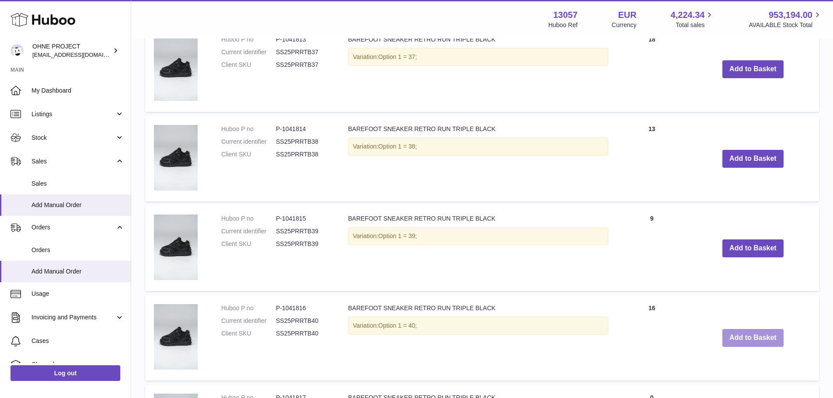
click at [751, 340] on button "Add to Basket" at bounding box center [752, 338] width 61 height 18
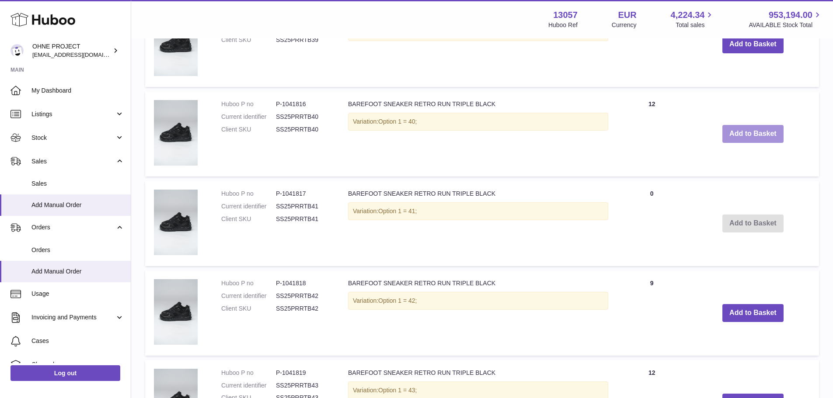
scroll to position [1446, 0]
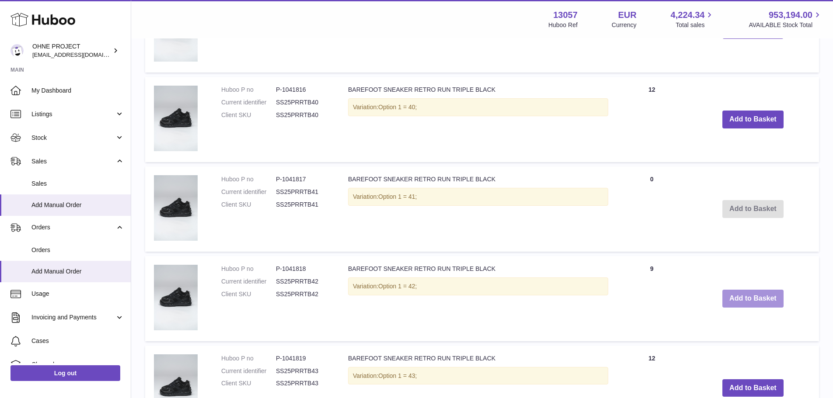
click at [738, 301] on button "Add to Basket" at bounding box center [752, 299] width 61 height 18
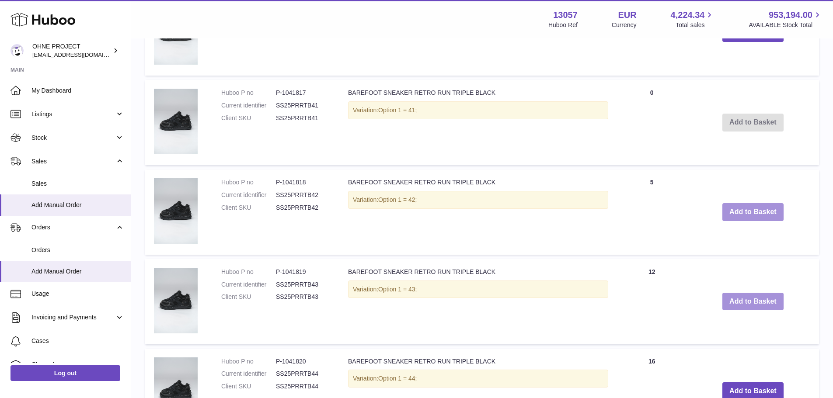
scroll to position [1534, 0]
click at [747, 299] on button "Add to Basket" at bounding box center [752, 301] width 61 height 18
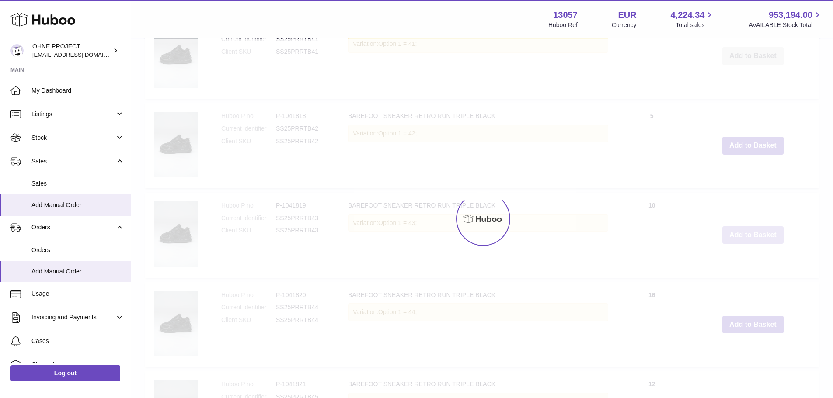
scroll to position [1621, 0]
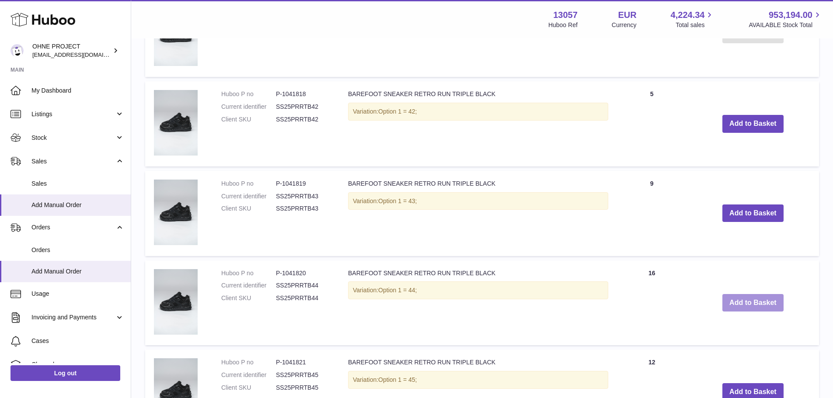
click at [743, 302] on button "Add to Basket" at bounding box center [752, 303] width 61 height 18
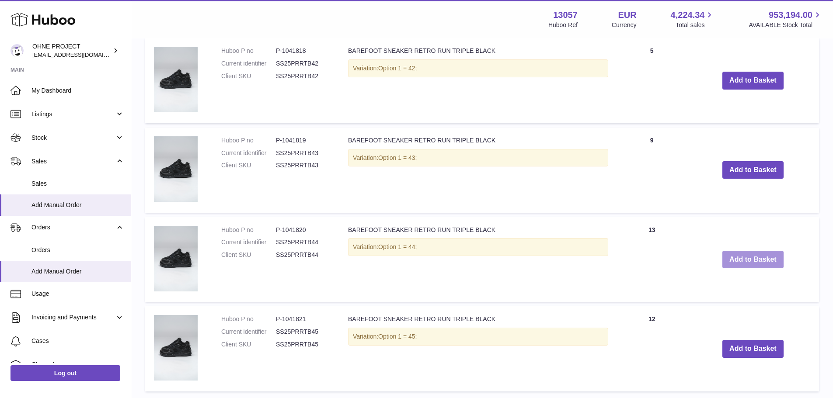
scroll to position [1665, 0]
click at [738, 350] on button "Add to Basket" at bounding box center [752, 349] width 61 height 18
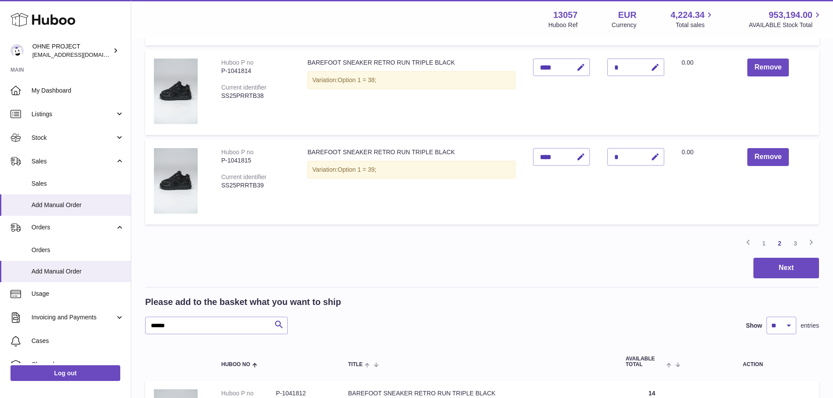
scroll to position [769, 0]
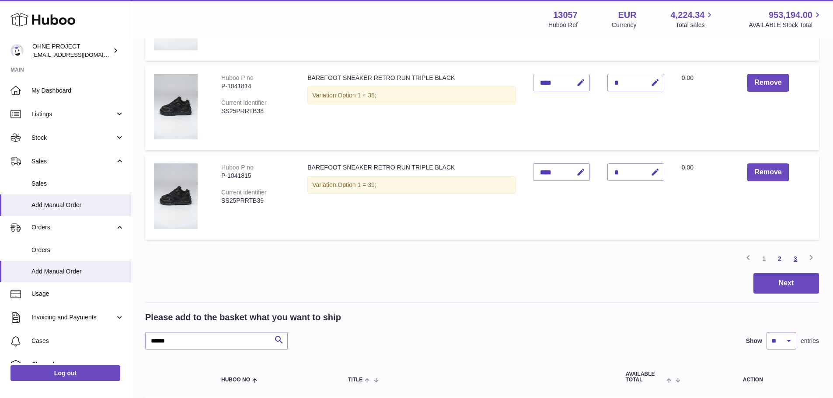
click at [794, 260] on link "3" at bounding box center [795, 259] width 16 height 16
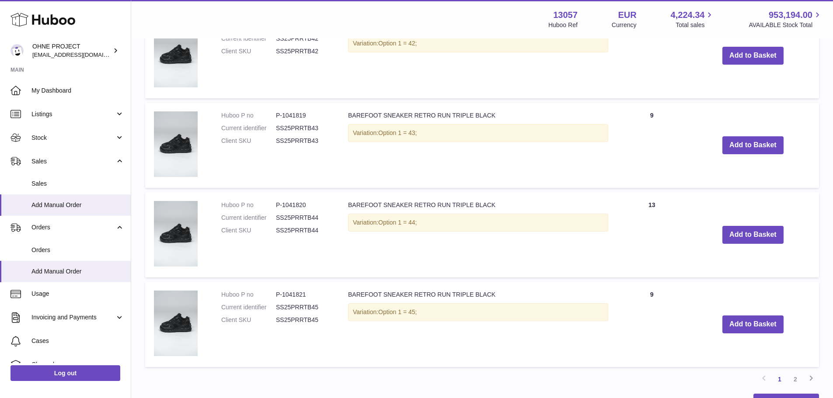
scroll to position [1351, 0]
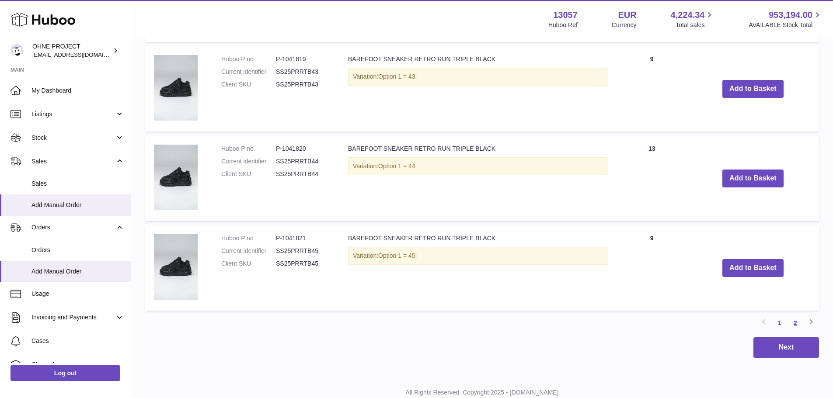
click at [796, 321] on link "2" at bounding box center [795, 323] width 16 height 16
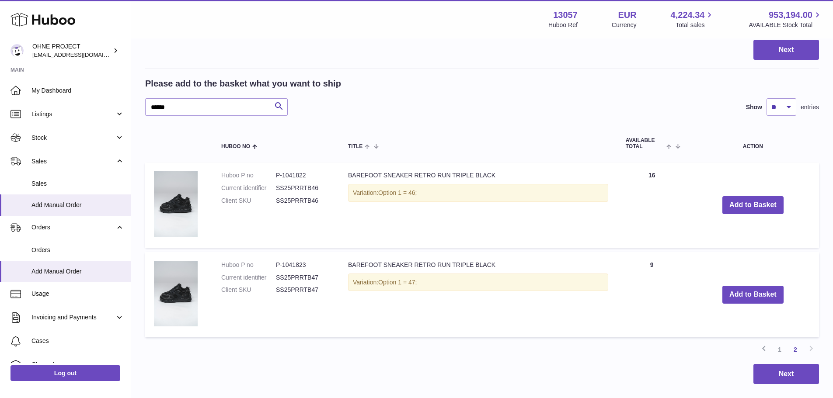
scroll to position [663, 0]
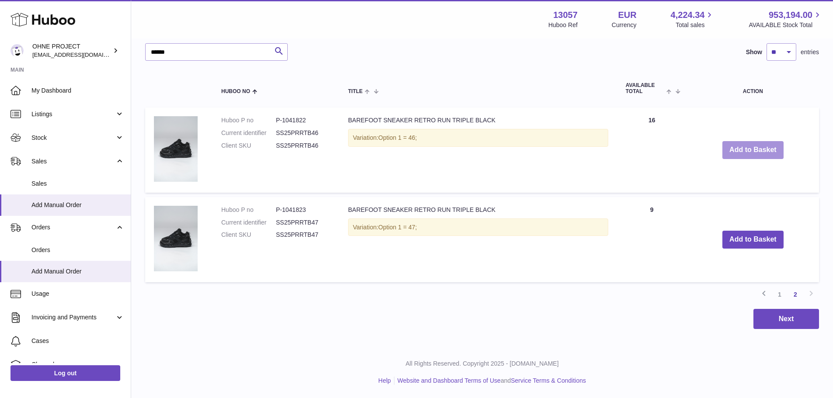
click at [740, 143] on button "Add to Basket" at bounding box center [752, 150] width 61 height 18
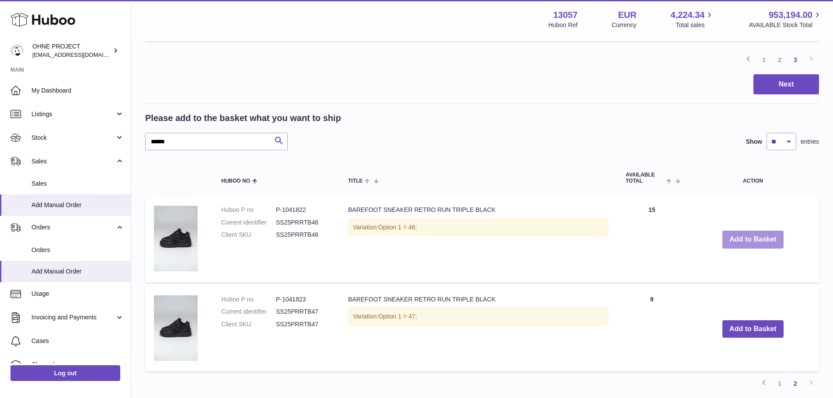
scroll to position [752, 0]
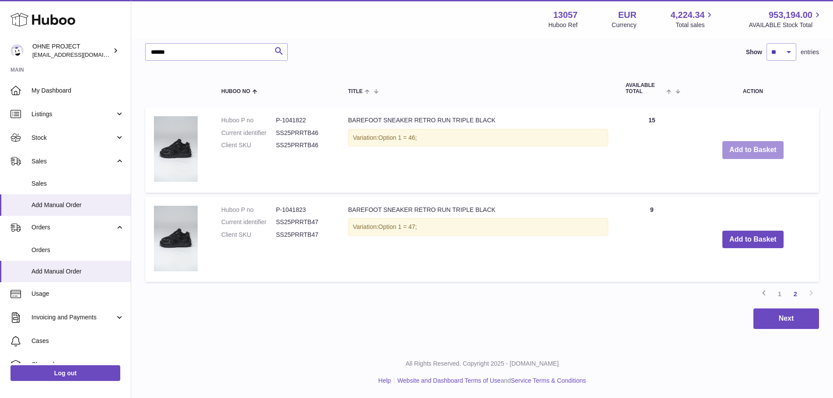
click at [740, 151] on button "Add to Basket" at bounding box center [752, 150] width 61 height 18
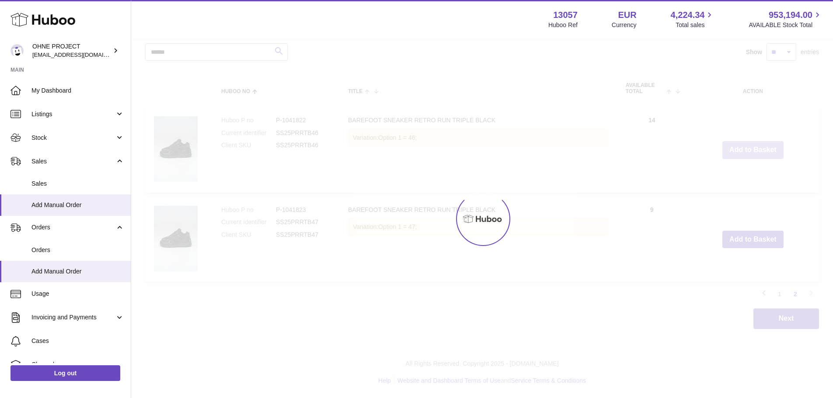
type input "*"
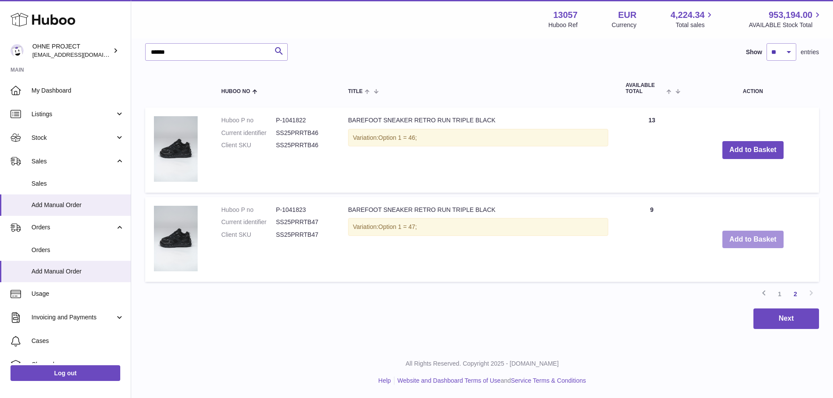
click at [754, 236] on button "Add to Basket" at bounding box center [752, 240] width 61 height 18
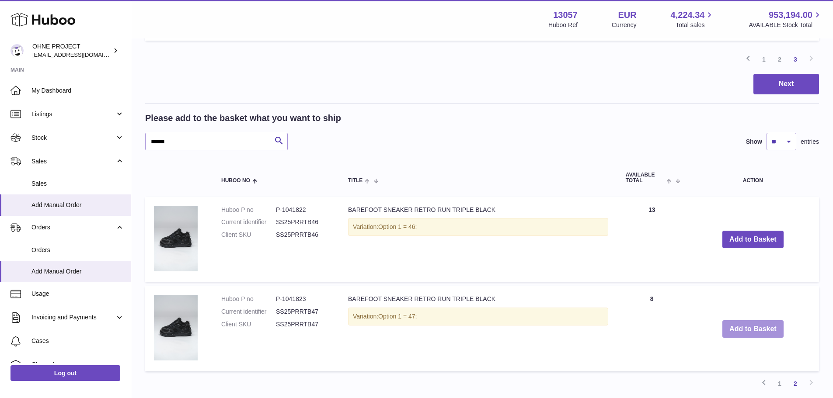
scroll to position [841, 0]
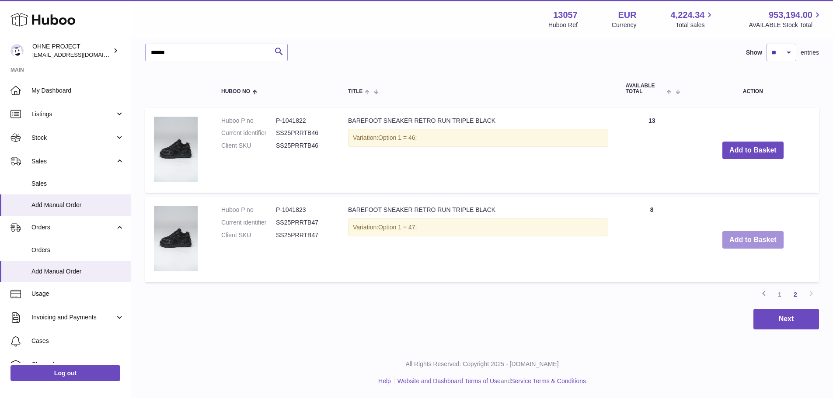
click at [754, 236] on button "Add to Basket" at bounding box center [752, 240] width 61 height 18
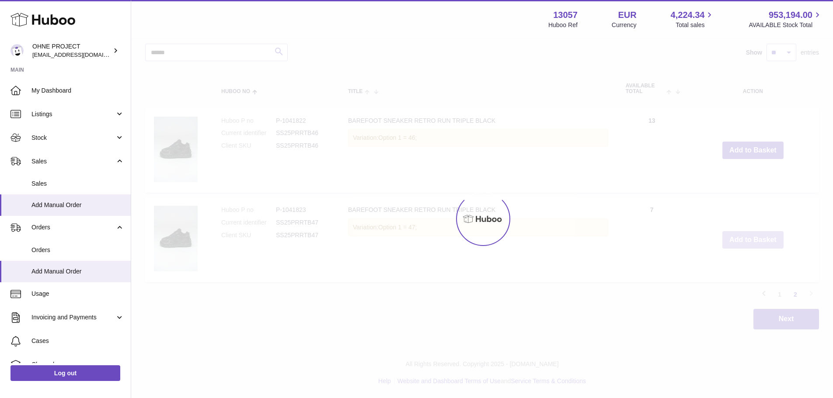
type input "*"
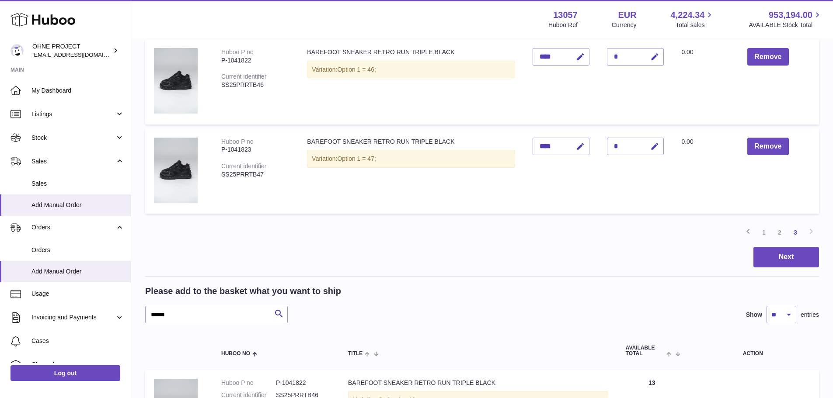
scroll to position [535, 0]
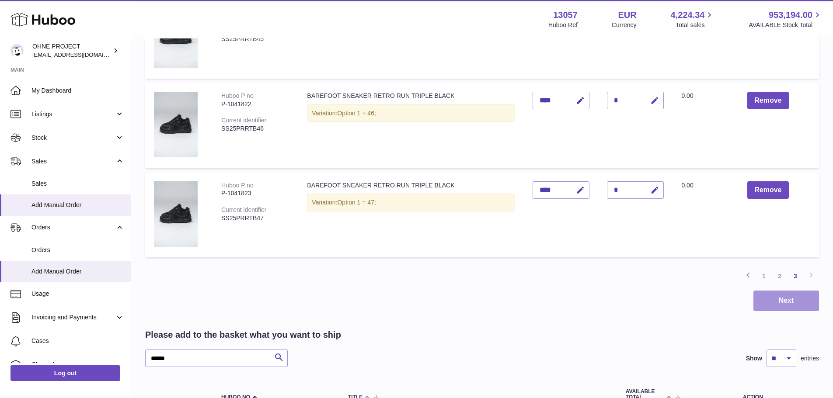
click at [784, 301] on button "Next" at bounding box center [786, 301] width 66 height 21
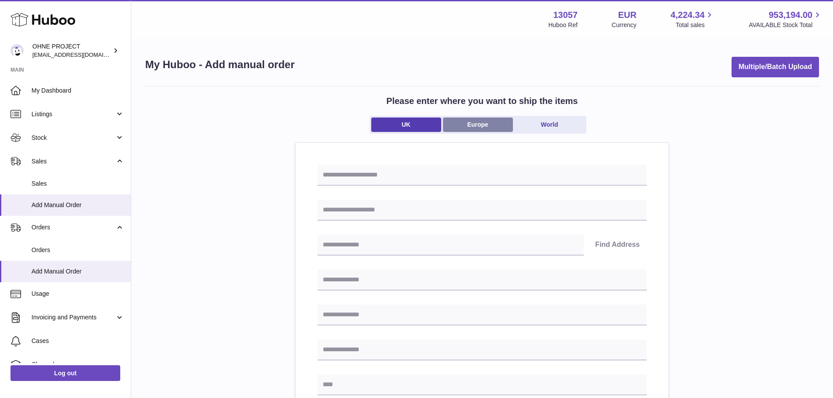
click at [470, 122] on link "Europe" at bounding box center [478, 125] width 70 height 14
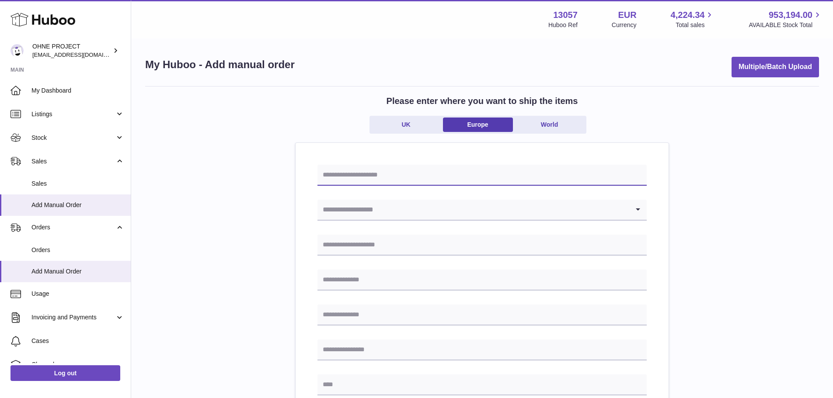
click at [430, 176] on input "text" at bounding box center [481, 175] width 329 height 21
paste input "**********"
type input "**********"
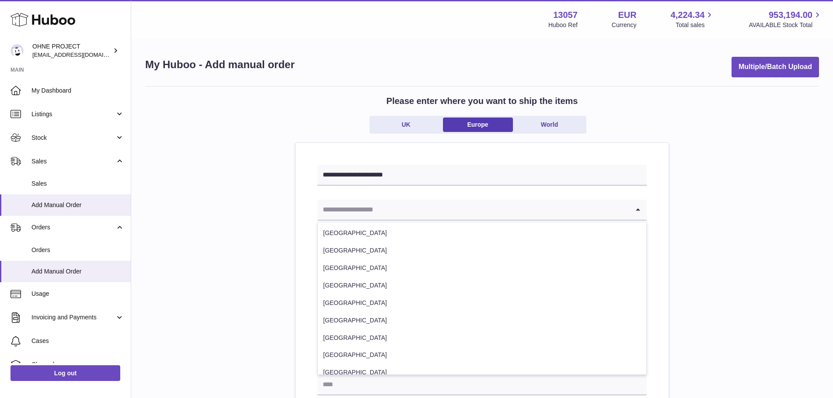
click at [378, 212] on input "Search for option" at bounding box center [473, 210] width 312 height 20
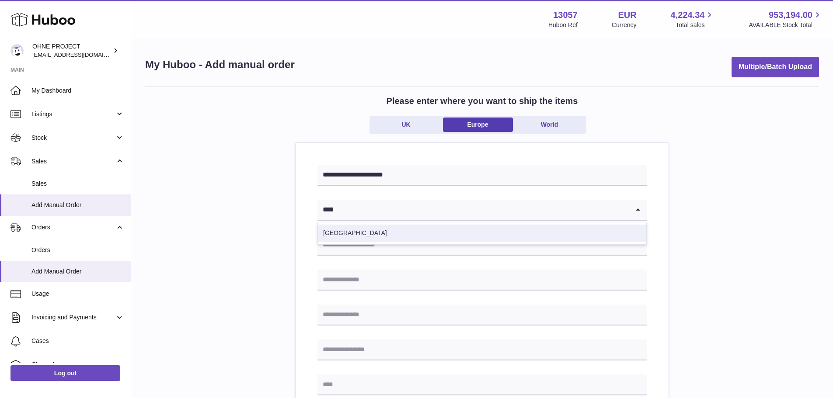
click at [382, 228] on li "Lithuania" at bounding box center [482, 233] width 328 height 17
type input "****"
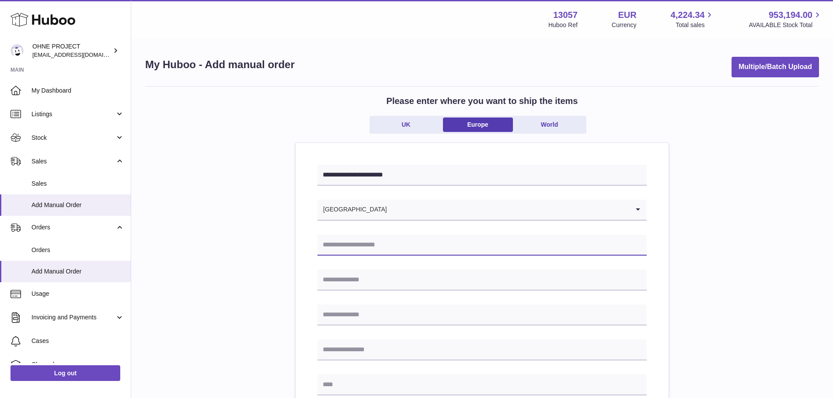
click at [350, 239] on input "text" at bounding box center [481, 245] width 329 height 21
paste input "**********"
type input "**********"
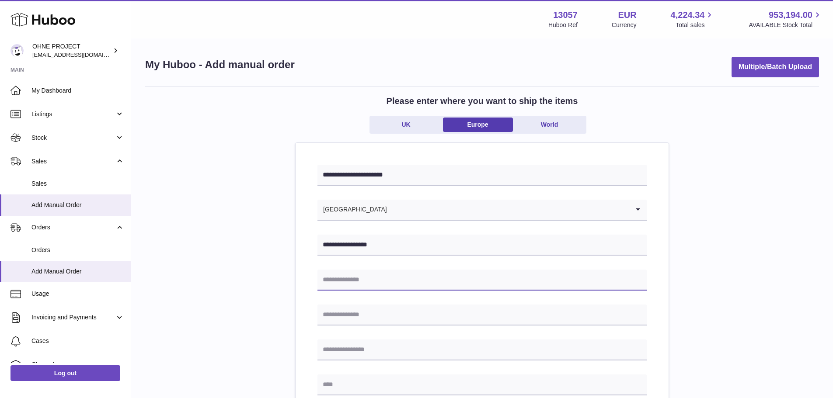
drag, startPoint x: 351, startPoint y: 278, endPoint x: 353, endPoint y: 267, distance: 11.5
click at [351, 278] on input "text" at bounding box center [481, 280] width 329 height 21
paste input "**********"
type input "**********"
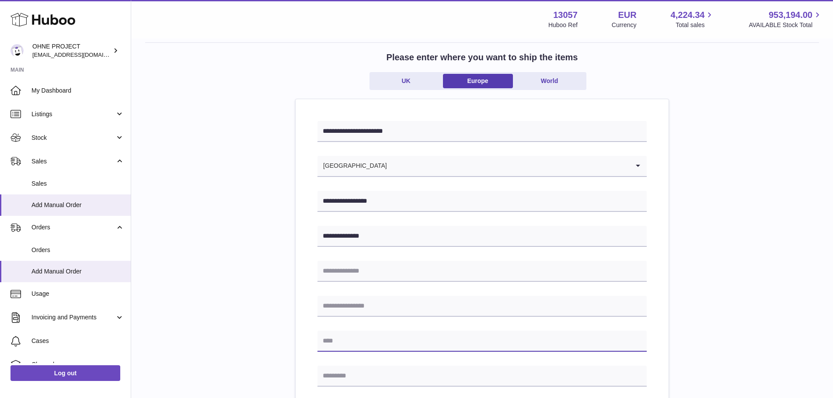
click at [333, 346] on input "text" at bounding box center [481, 341] width 329 height 21
paste input "*****"
type input "*****"
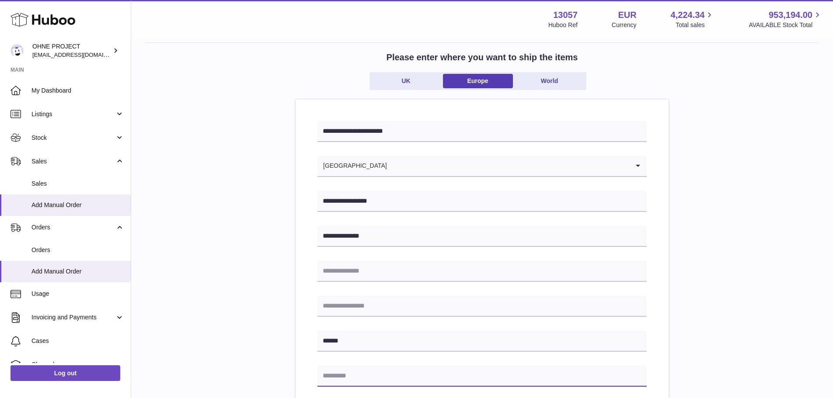
click at [358, 378] on input "text" at bounding box center [481, 376] width 329 height 21
paste input "*****"
type input "*****"
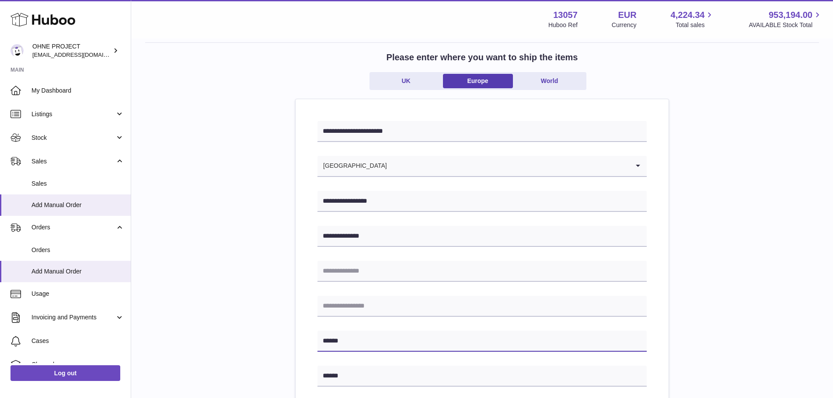
drag, startPoint x: 351, startPoint y: 348, endPoint x: 284, endPoint y: 348, distance: 67.3
click at [285, 348] on div "**********" at bounding box center [482, 356] width 674 height 629
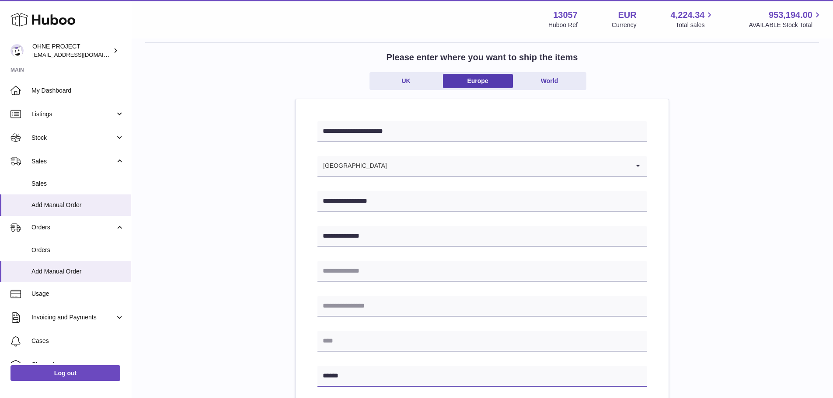
click at [352, 371] on input "*****" at bounding box center [481, 376] width 329 height 21
type input "*****"
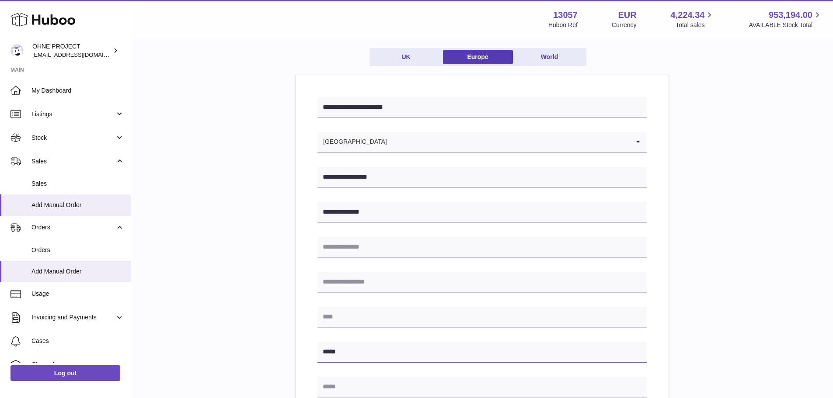
scroll to position [87, 0]
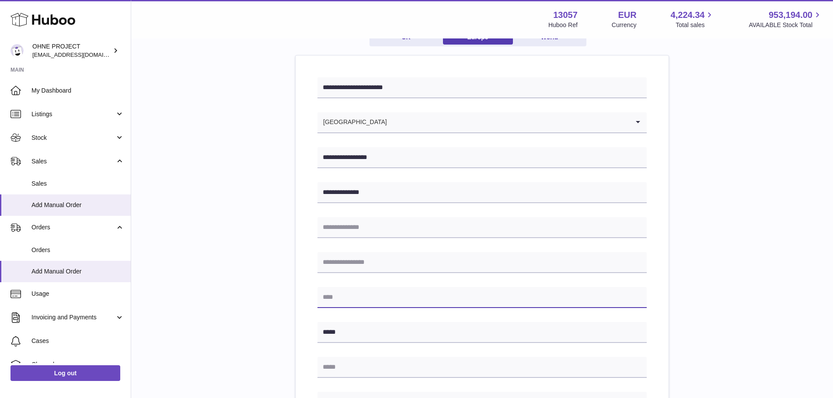
click at [347, 299] on input "text" at bounding box center [481, 297] width 329 height 21
paste input "*******"
type input "*******"
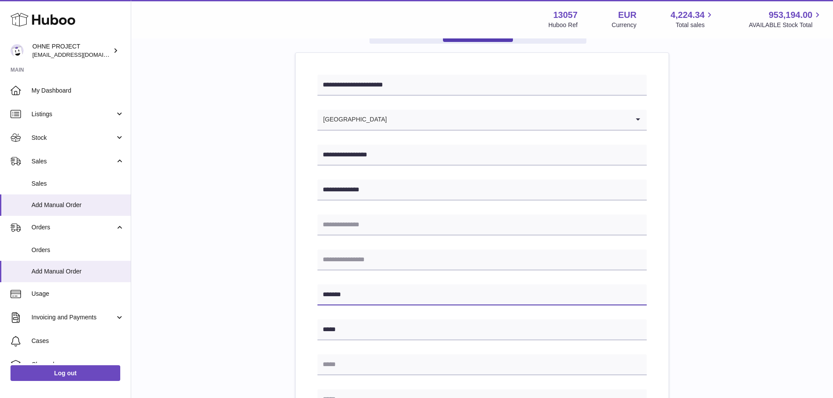
scroll to position [175, 0]
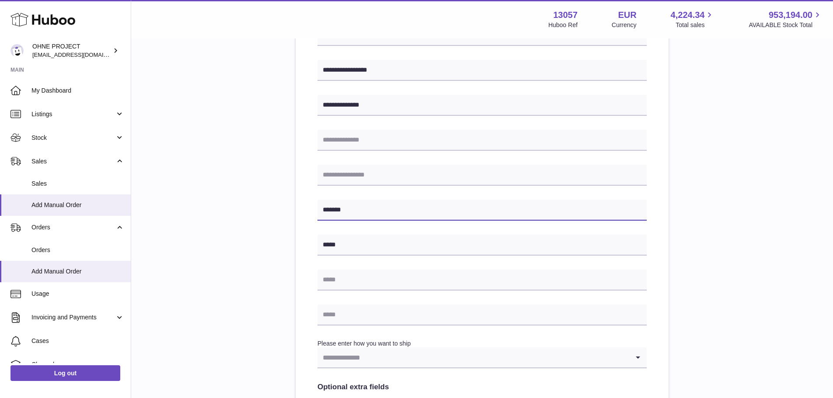
click at [339, 216] on input "*******" at bounding box center [481, 210] width 329 height 21
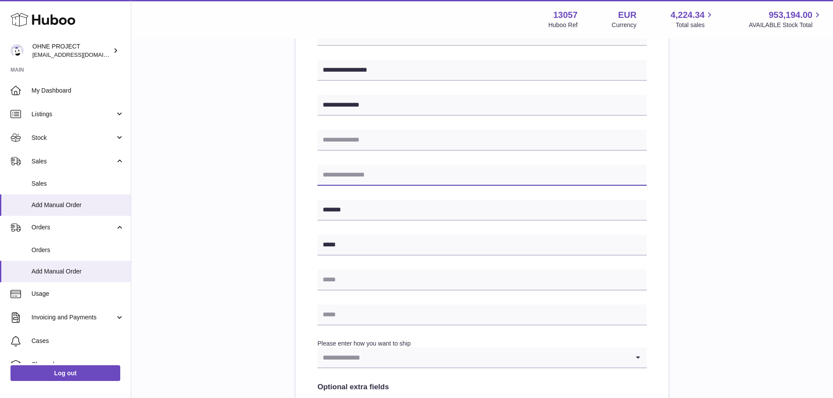
click at [345, 183] on input "text" at bounding box center [481, 175] width 329 height 21
paste input "*******"
type input "*******"
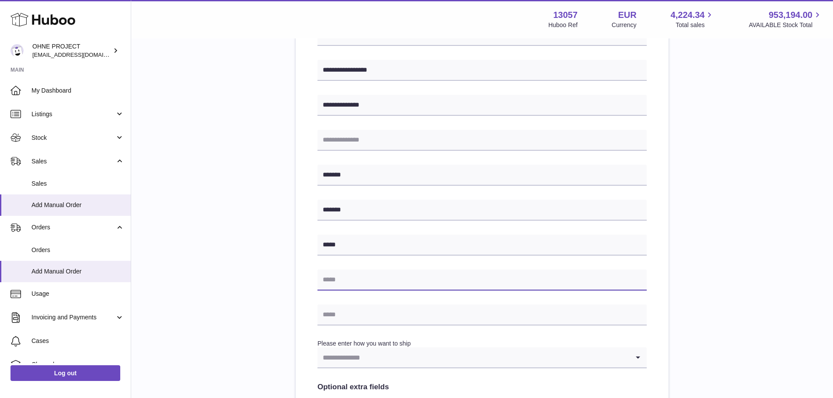
drag, startPoint x: 347, startPoint y: 277, endPoint x: 350, endPoint y: 247, distance: 29.4
click at [347, 277] on input "text" at bounding box center [481, 280] width 329 height 21
paste input "**********"
type input "**********"
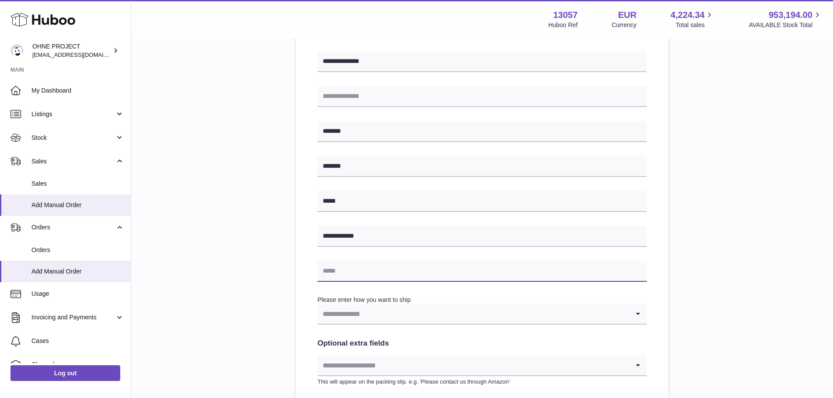
click at [340, 273] on input "text" at bounding box center [481, 271] width 329 height 21
paste input "**********"
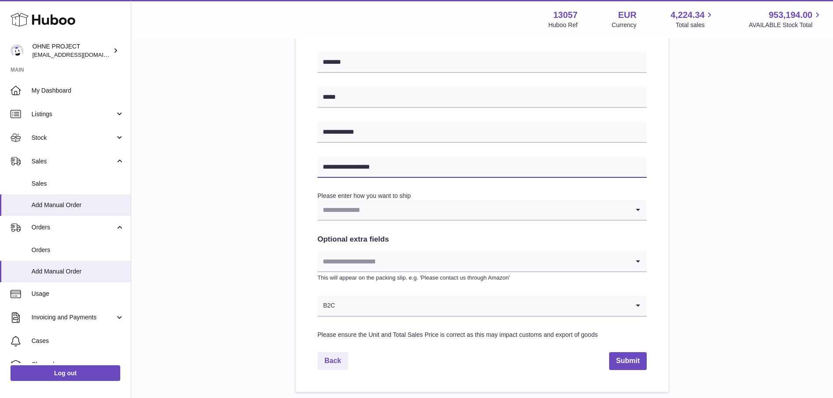
scroll to position [350, 0]
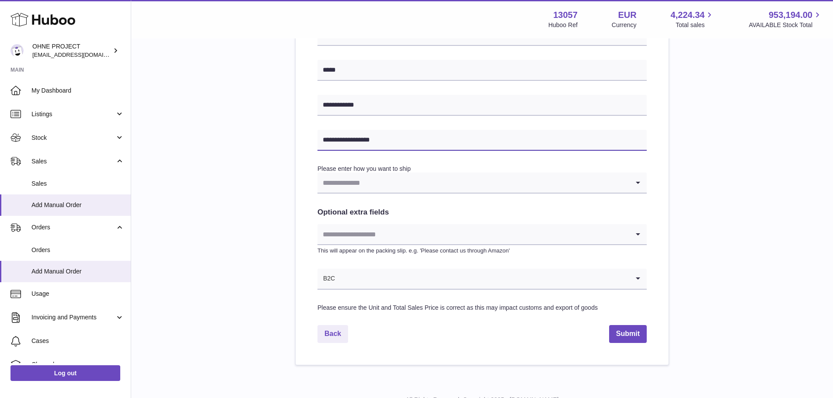
type input "**********"
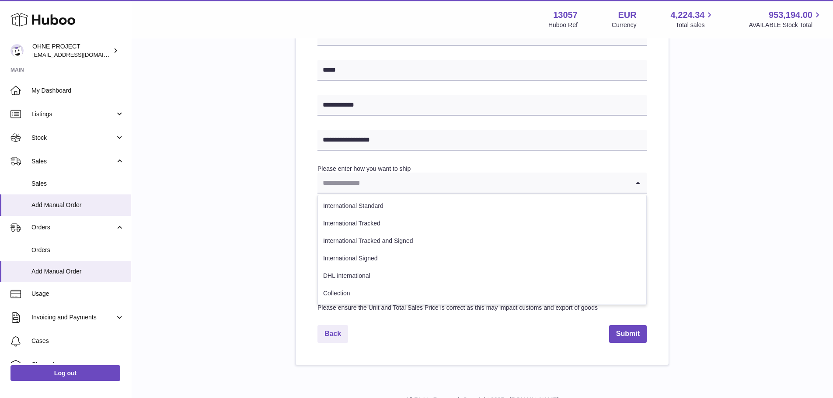
click at [378, 188] on input "Search for option" at bounding box center [473, 183] width 312 height 20
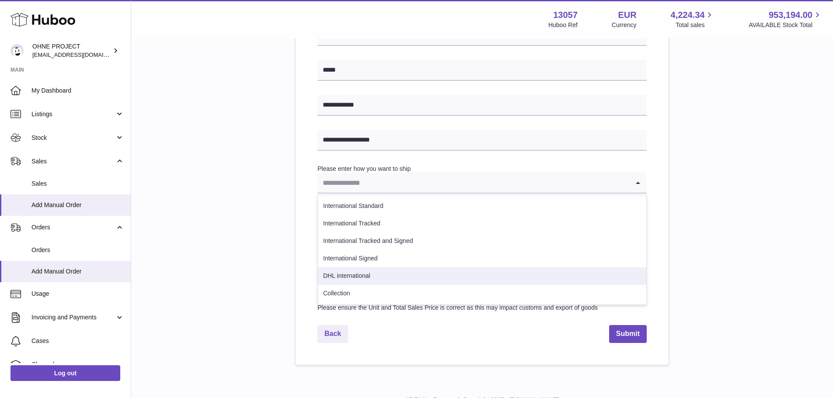
click at [367, 288] on li "Collection" at bounding box center [482, 293] width 328 height 17
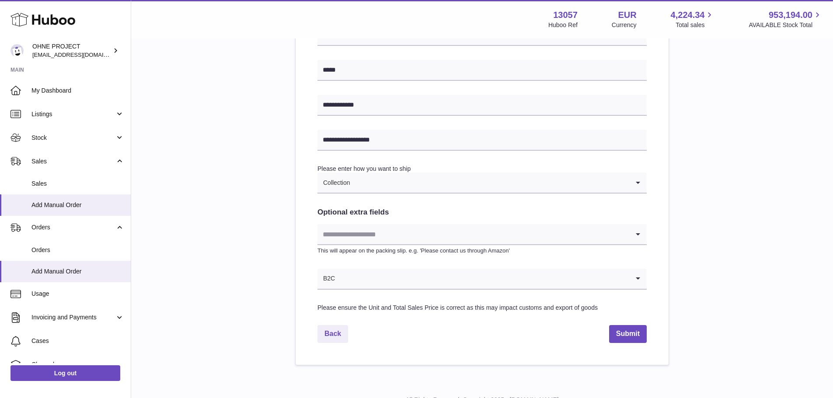
click at [368, 230] on input "Search for option" at bounding box center [473, 234] width 312 height 20
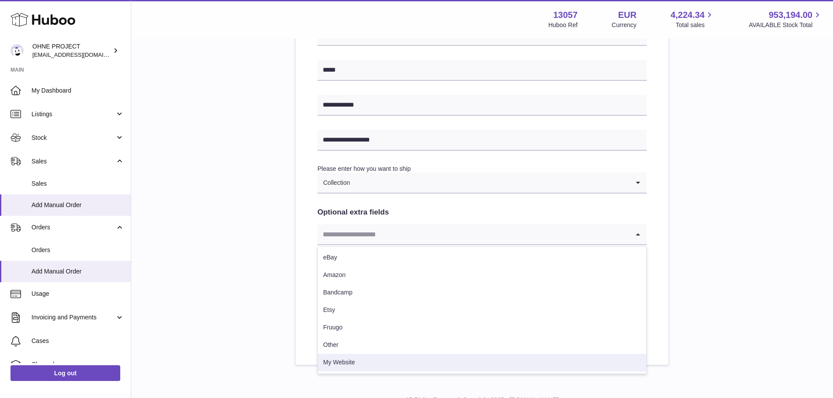
click at [355, 361] on li "My Website" at bounding box center [482, 362] width 328 height 17
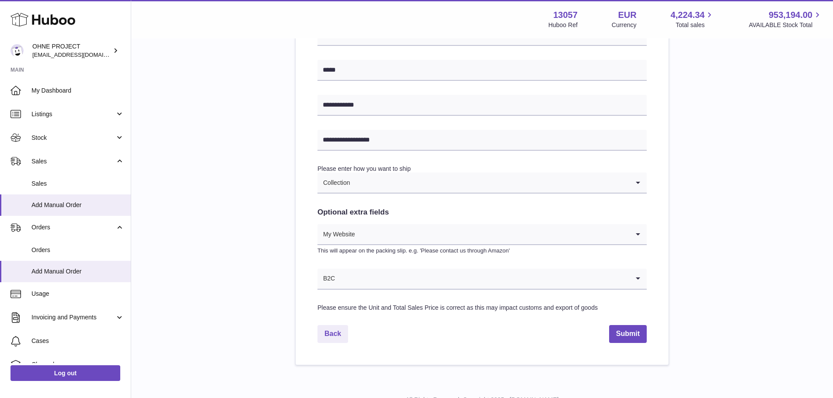
click at [357, 271] on input "Search for option" at bounding box center [482, 279] width 294 height 20
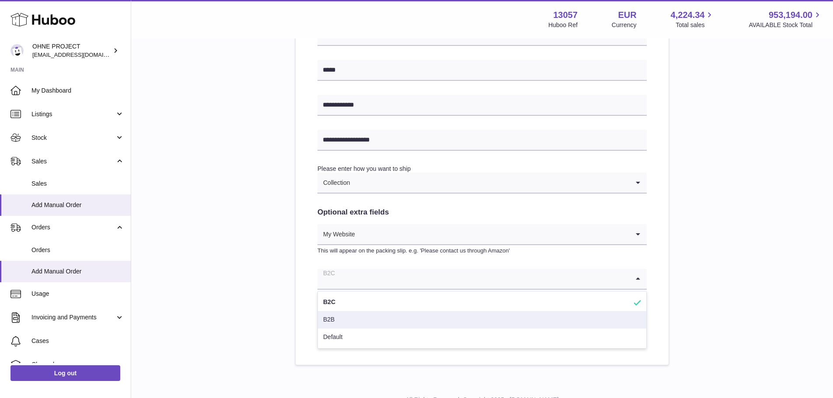
click at [345, 325] on li "B2B" at bounding box center [482, 319] width 328 height 17
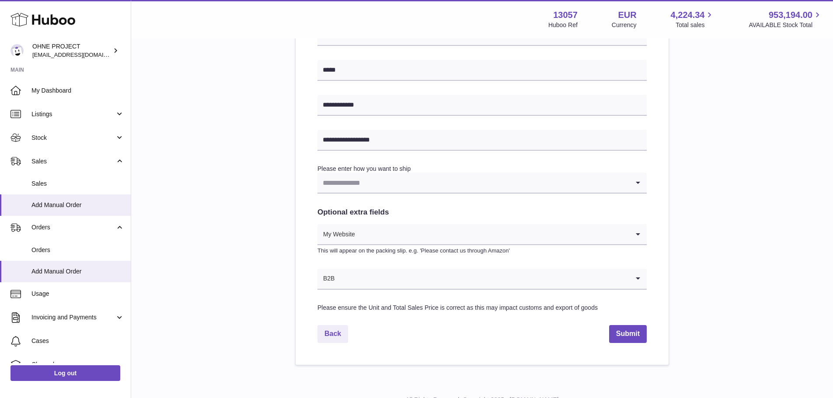
click at [365, 190] on input "Search for option" at bounding box center [473, 183] width 312 height 20
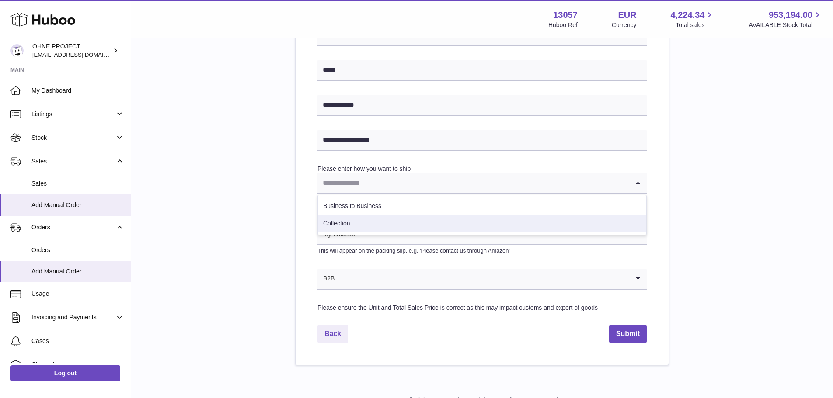
click at [365, 220] on li "Collection" at bounding box center [482, 223] width 328 height 17
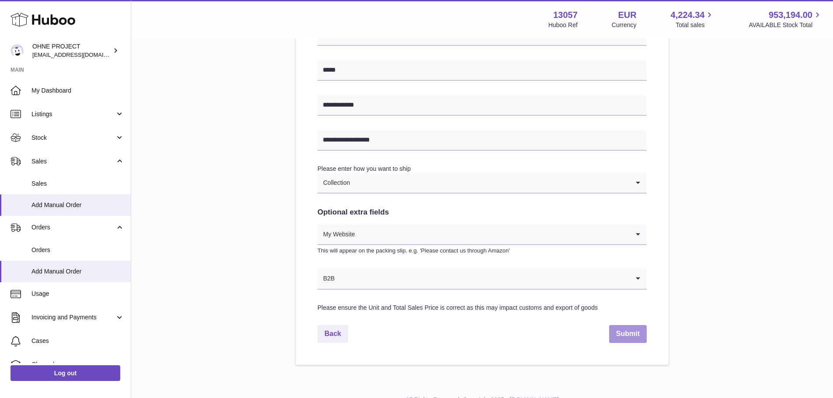
click at [629, 330] on button "Submit" at bounding box center [628, 334] width 38 height 18
